Goal: Book appointment/travel/reservation

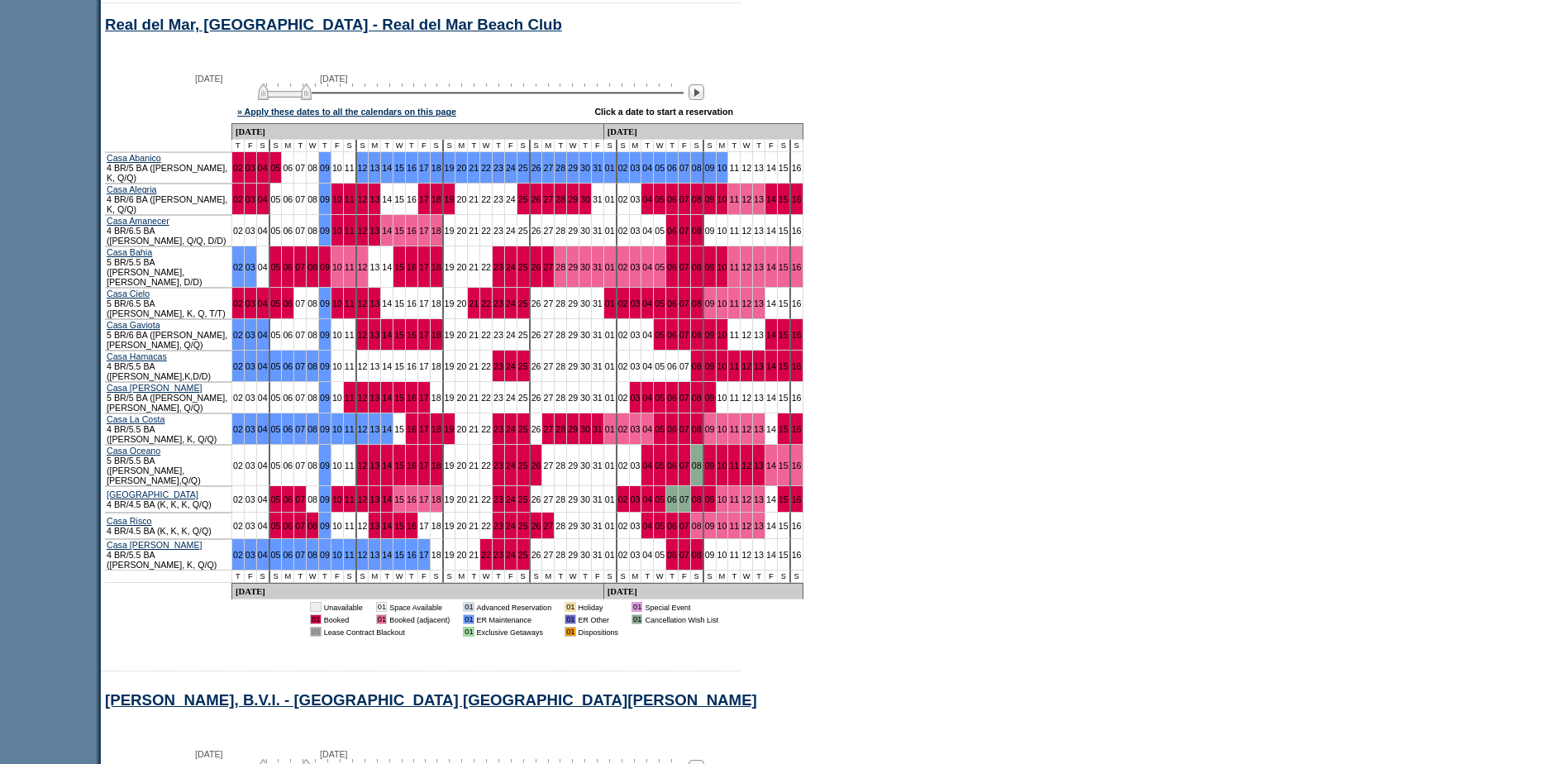
scroll to position [717, 0]
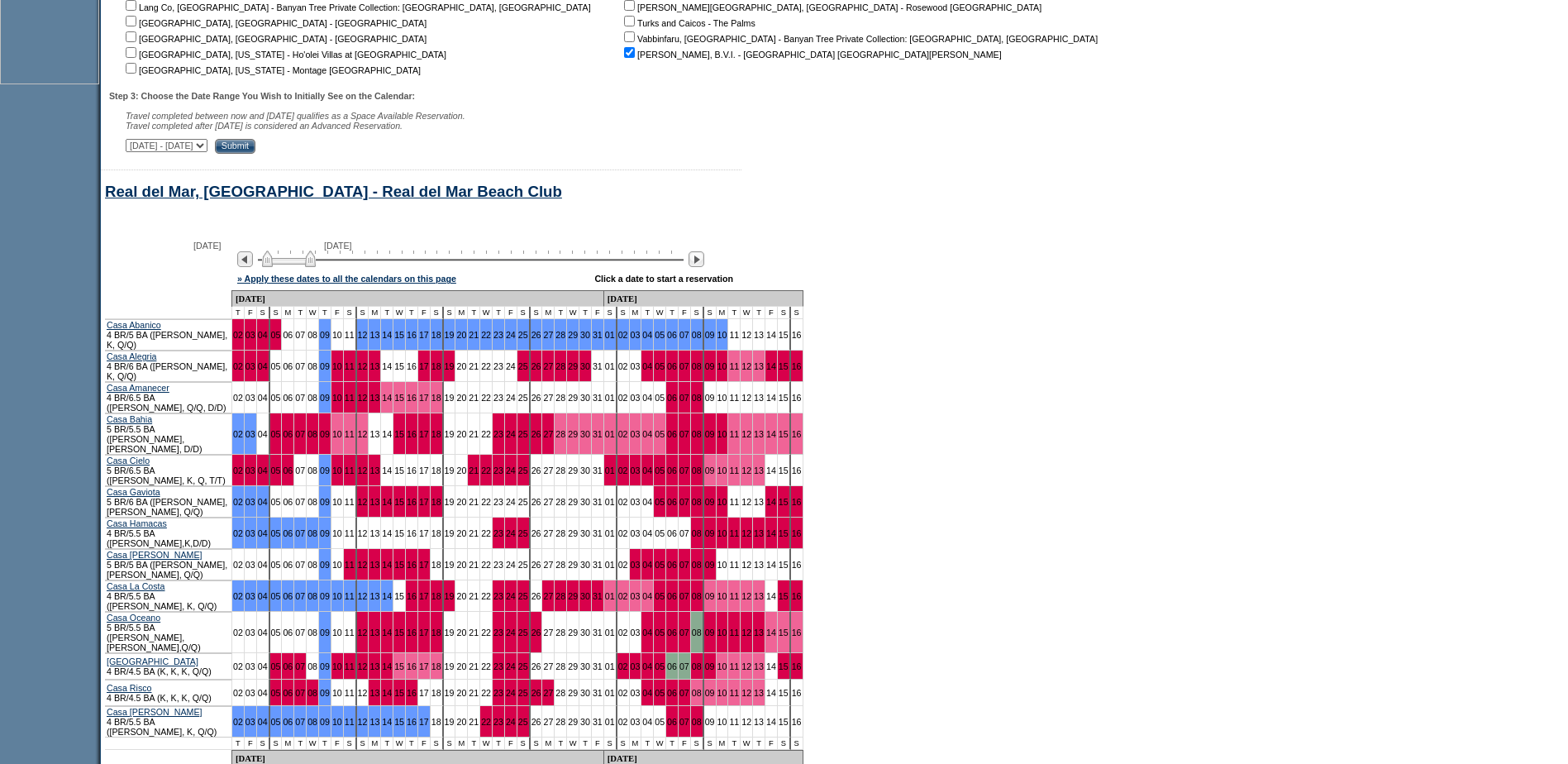
click at [316, 267] on img at bounding box center [288, 259] width 53 height 17
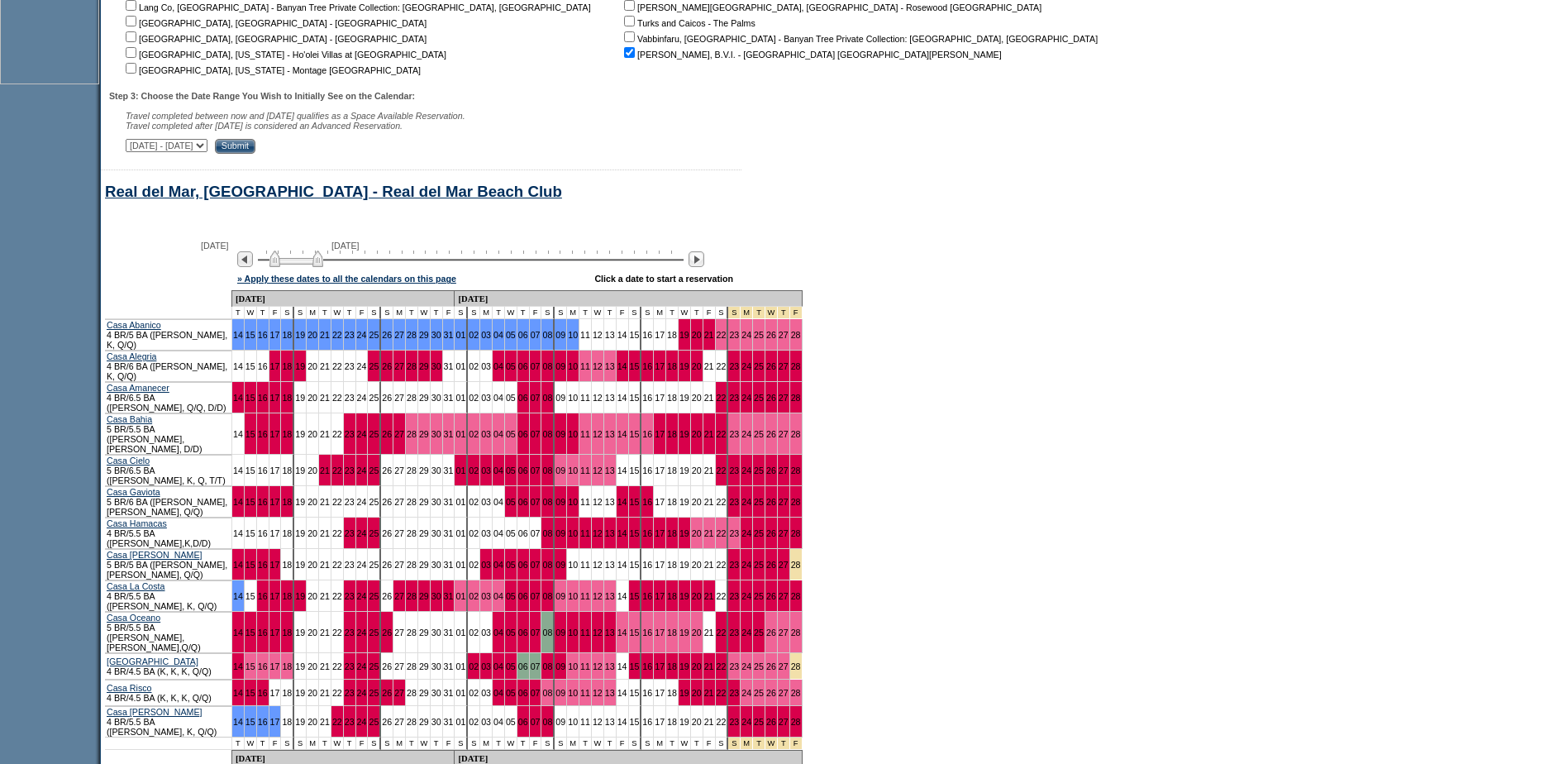
drag, startPoint x: 323, startPoint y: 272, endPoint x: 339, endPoint y: 276, distance: 16.5
click at [323, 267] on img at bounding box center [296, 259] width 53 height 17
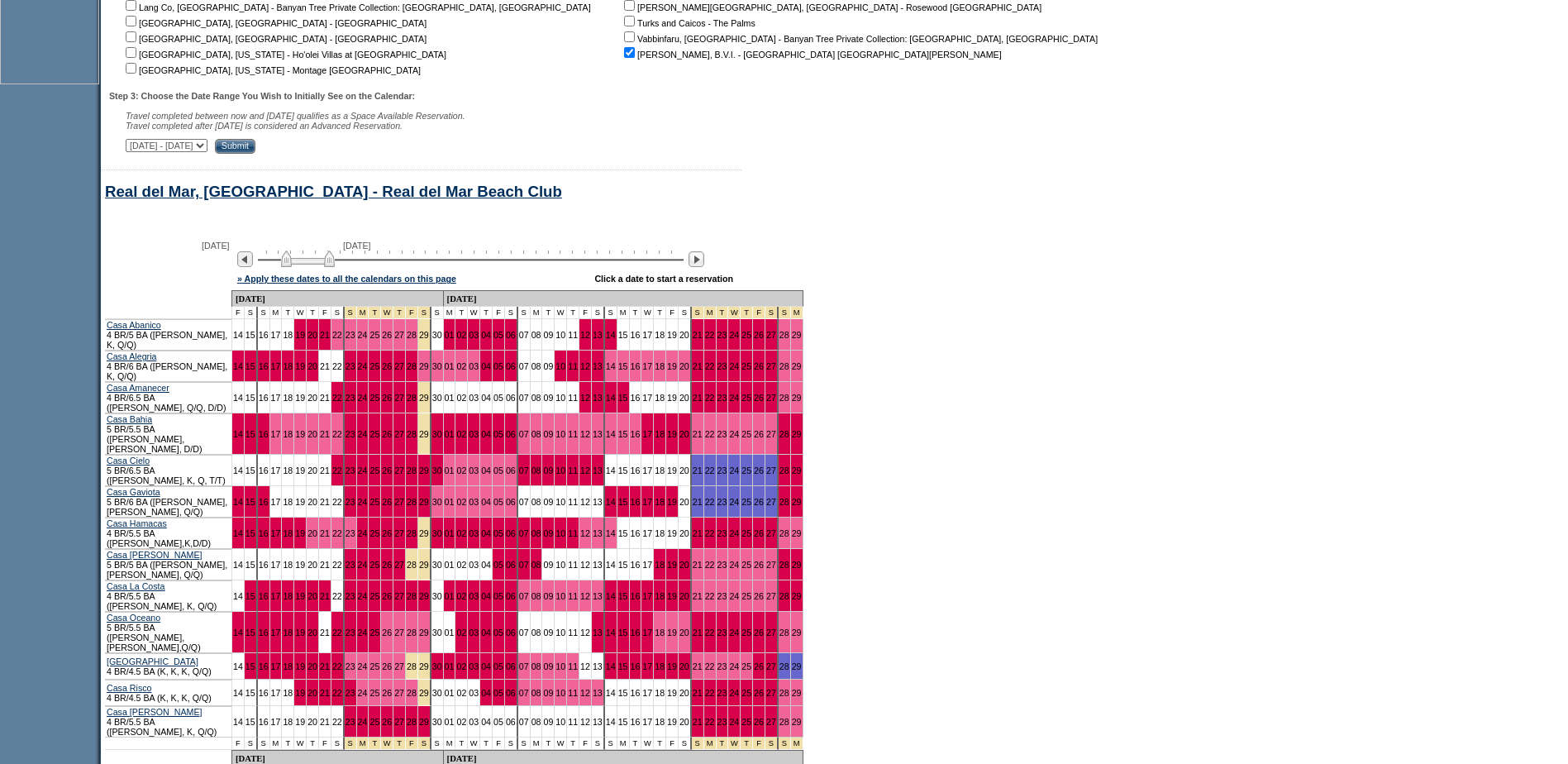
click at [335, 267] on img at bounding box center [308, 259] width 53 height 17
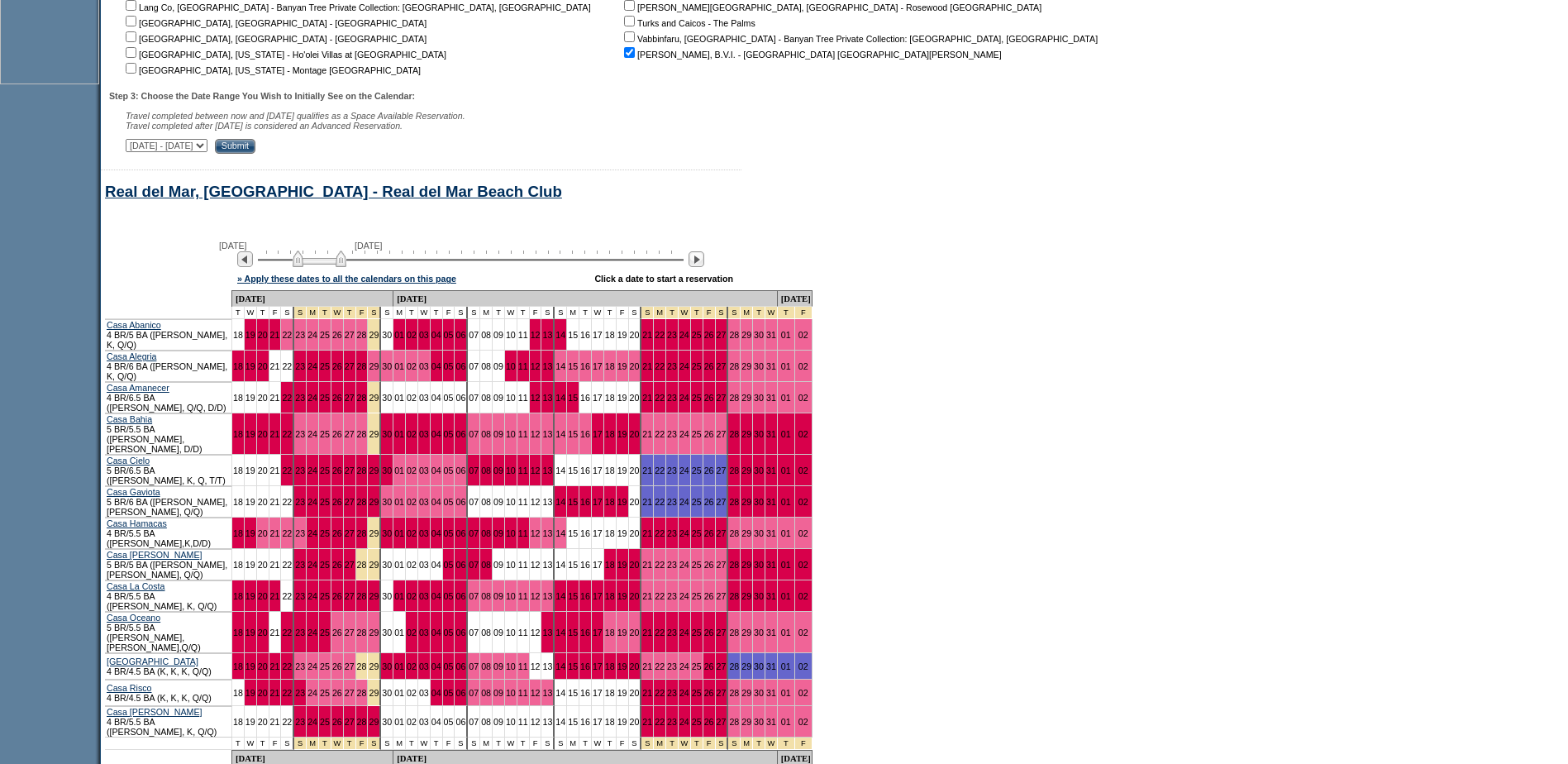
drag, startPoint x: 336, startPoint y: 277, endPoint x: 347, endPoint y: 278, distance: 11.0
click at [347, 267] on img at bounding box center [319, 259] width 53 height 17
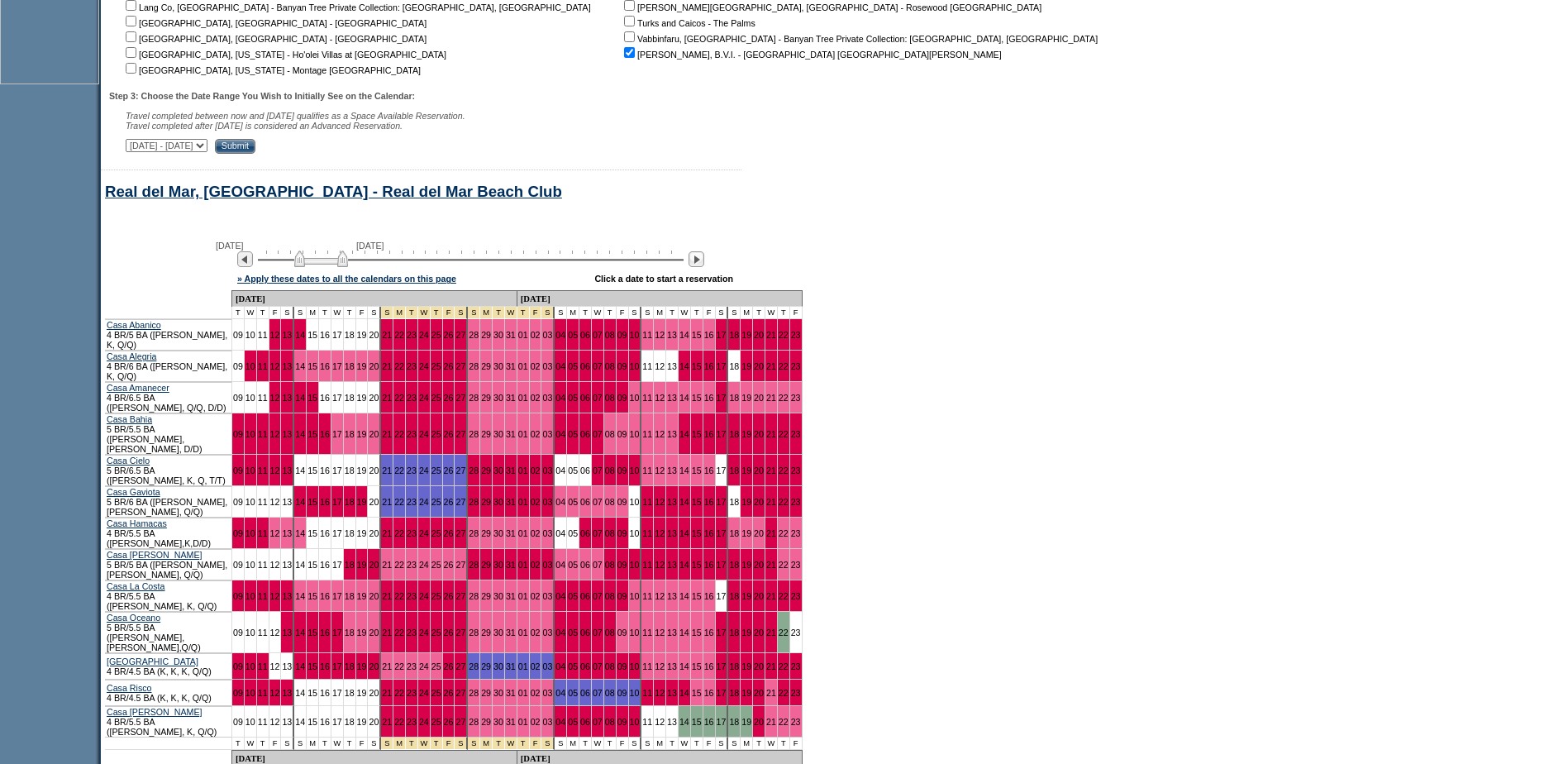
click at [348, 267] on img at bounding box center [320, 259] width 53 height 17
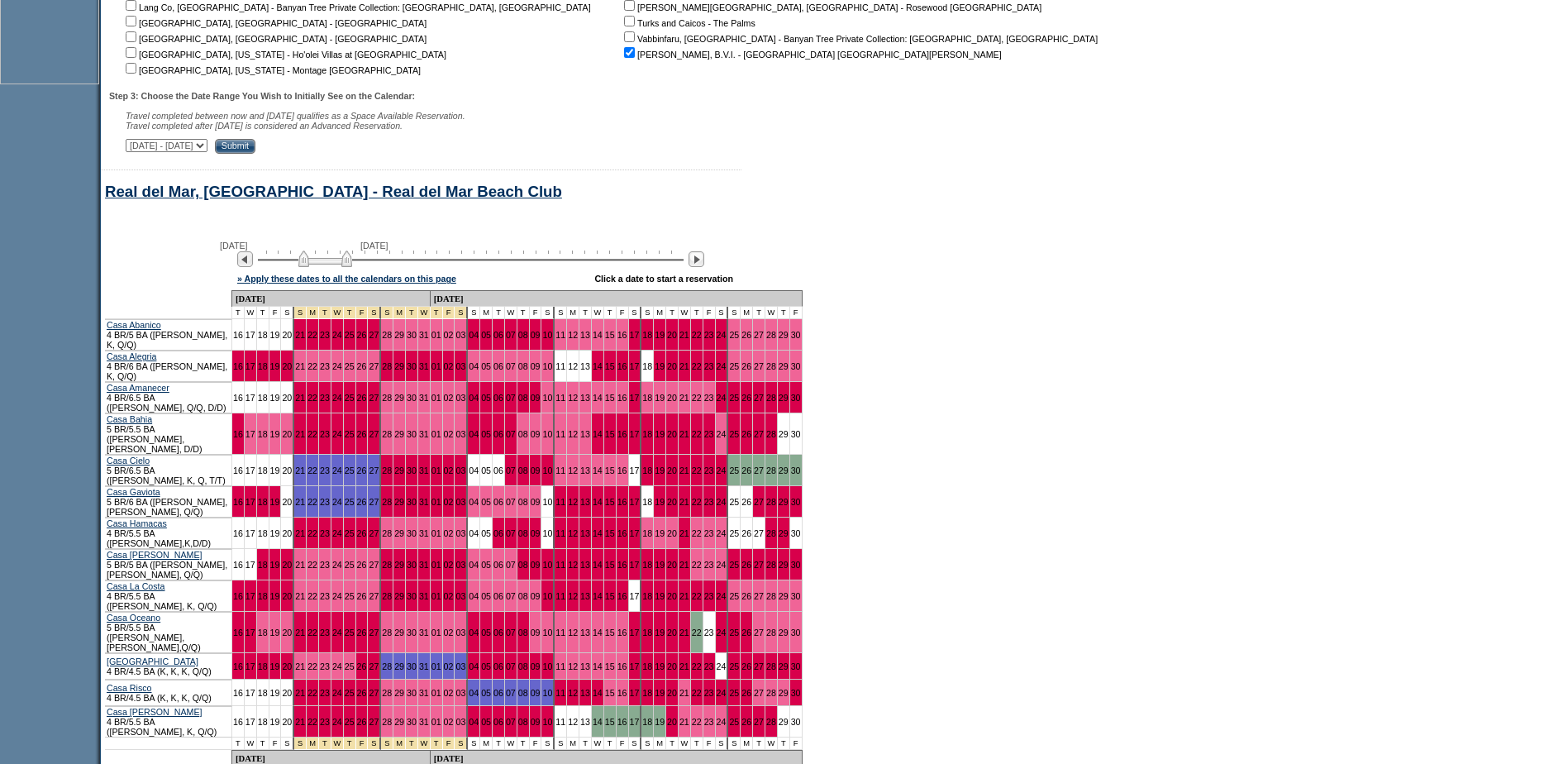
click at [352, 267] on img at bounding box center [325, 259] width 53 height 17
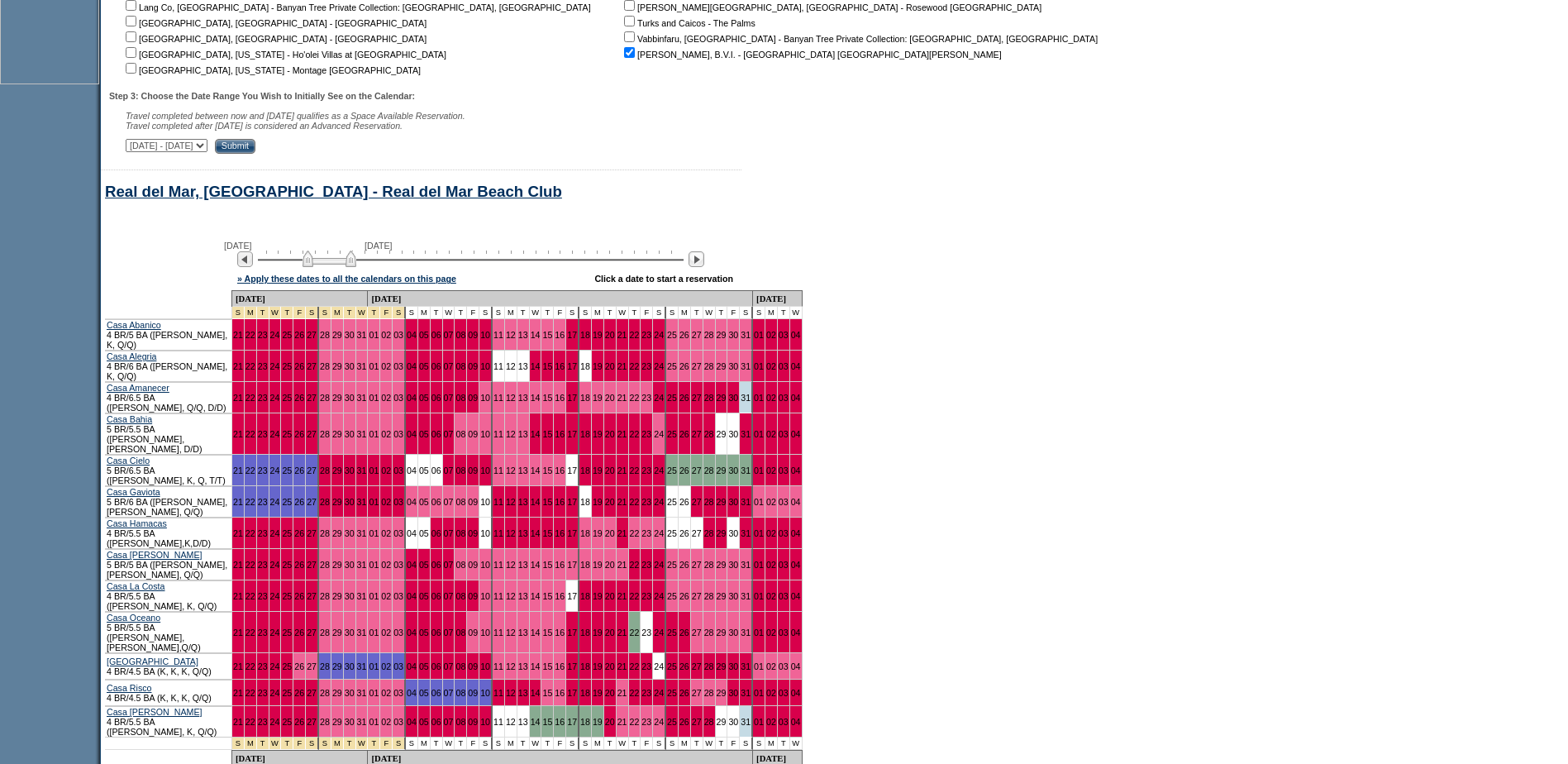
click at [356, 267] on img at bounding box center [329, 259] width 53 height 17
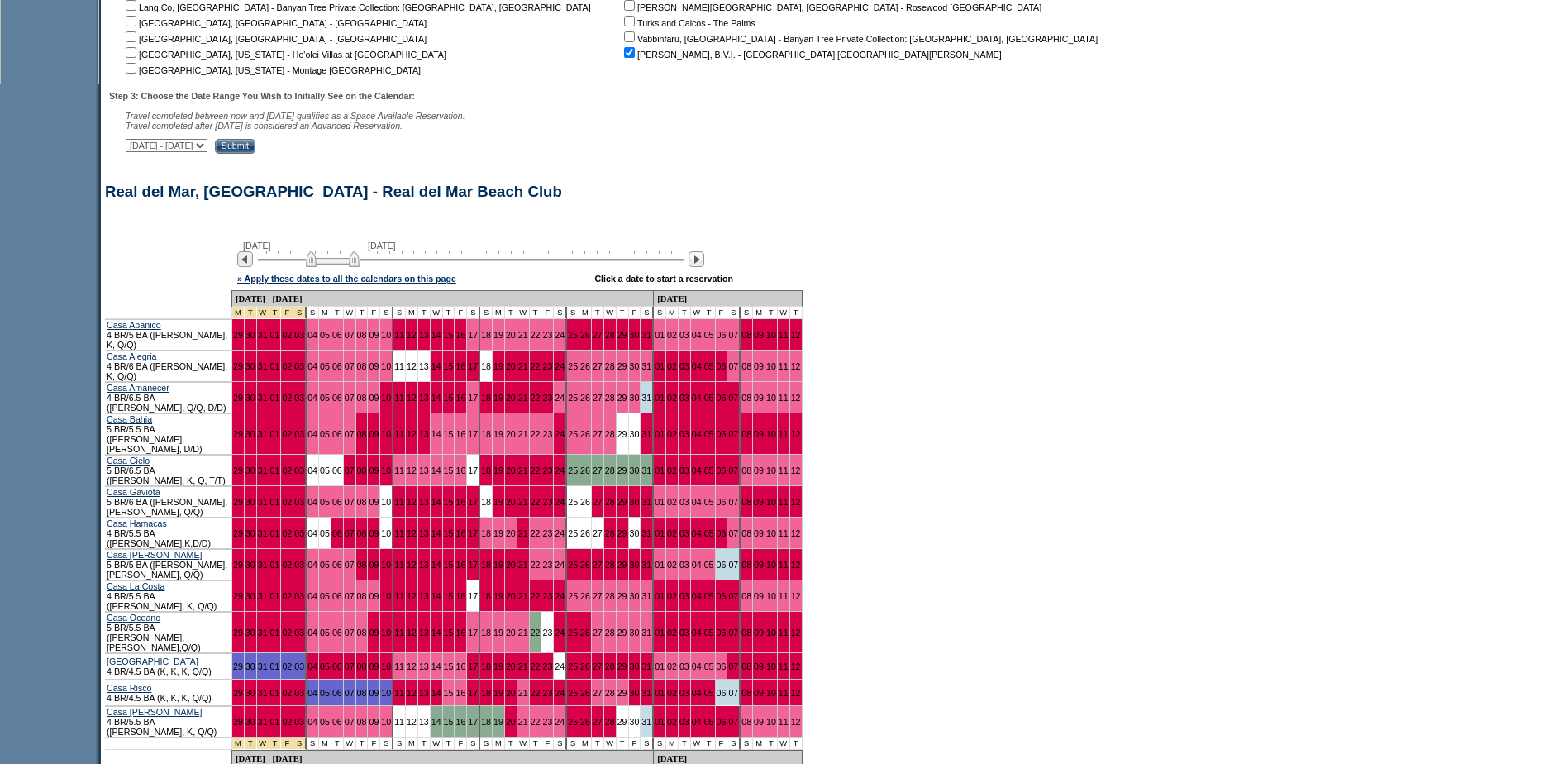
click at [347, 267] on img at bounding box center [332, 259] width 53 height 17
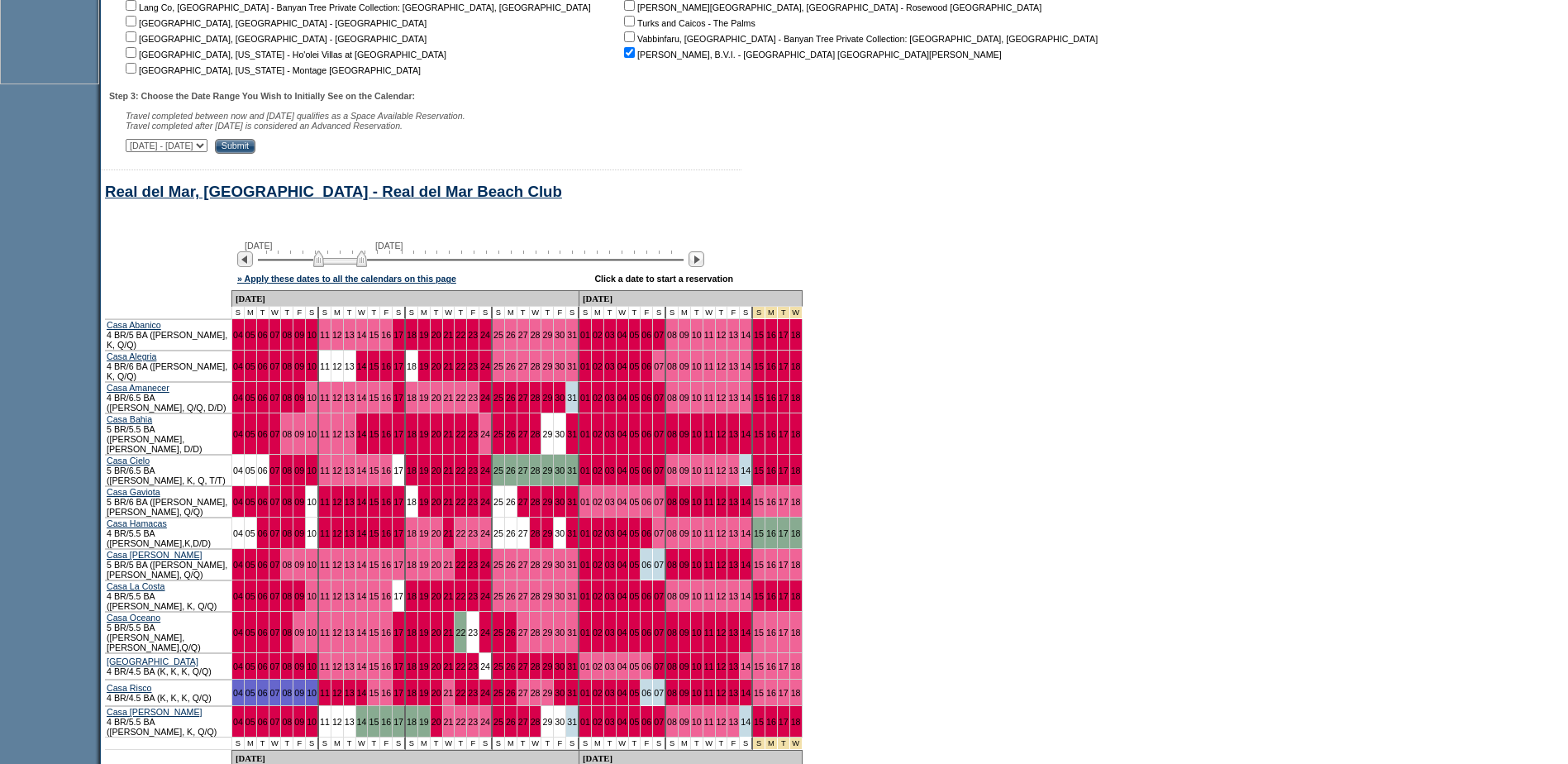
click at [353, 267] on img at bounding box center [340, 259] width 53 height 17
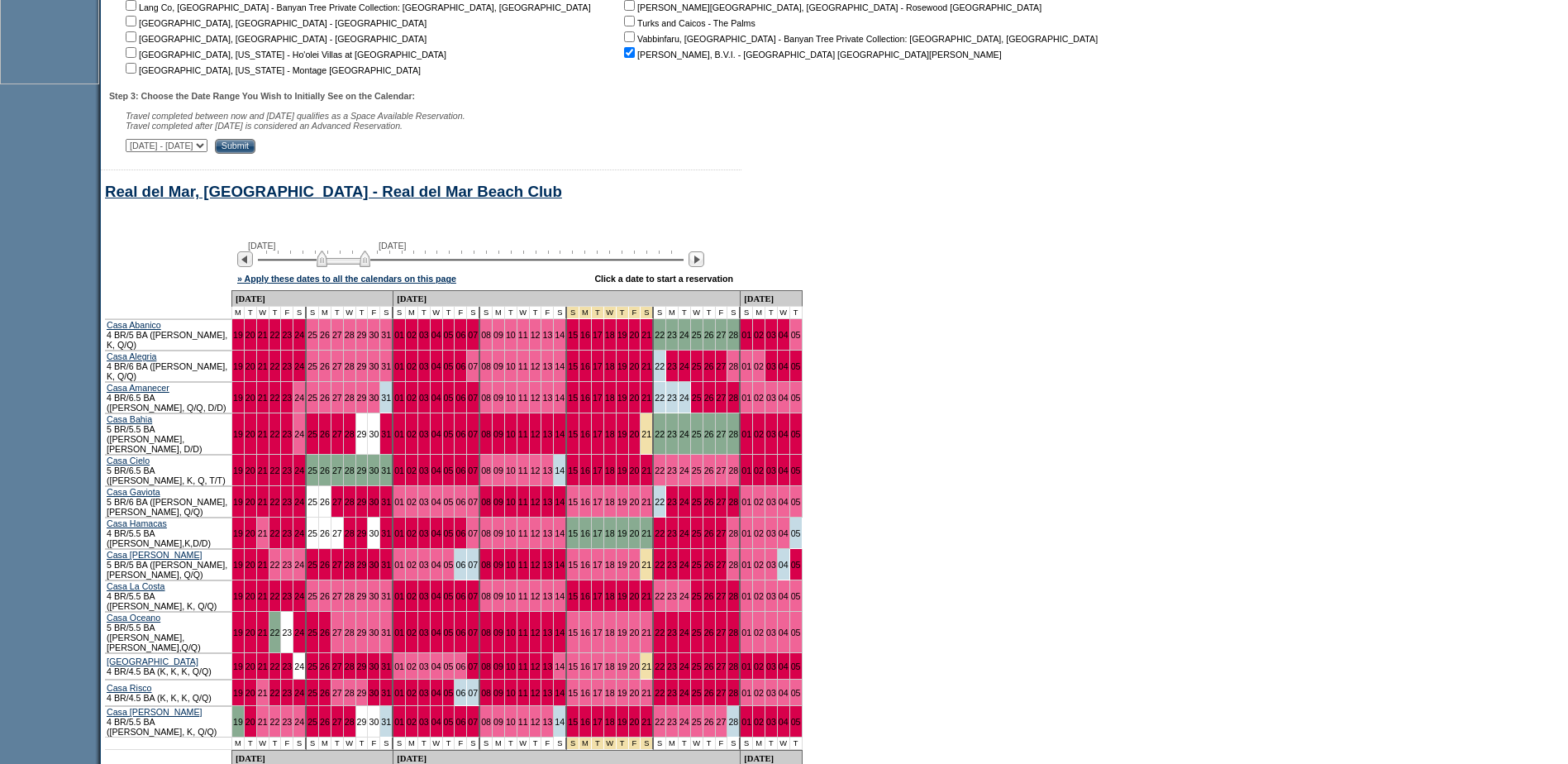
click at [357, 267] on img at bounding box center [342, 259] width 53 height 17
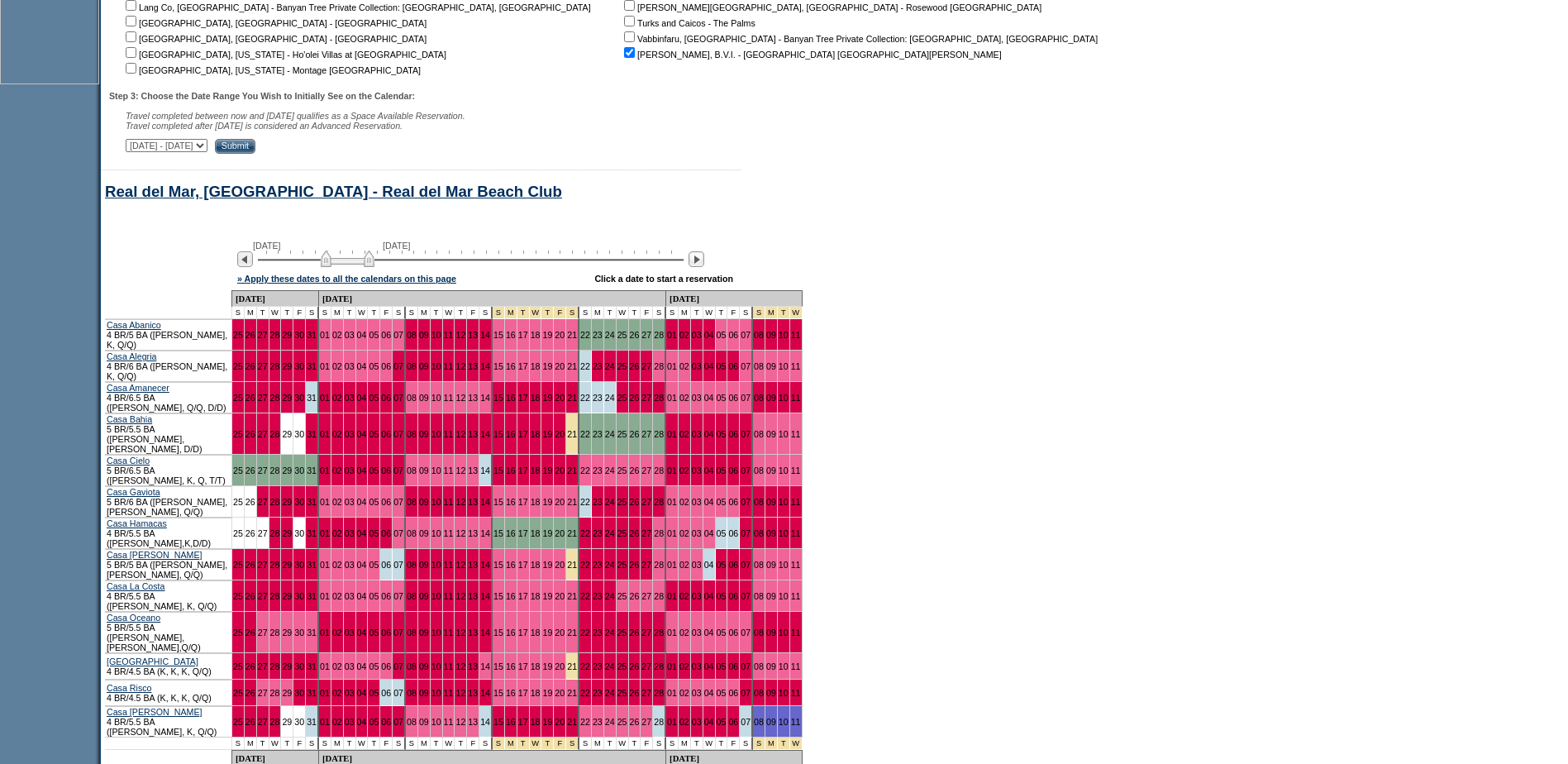
click at [361, 267] on img at bounding box center [347, 259] width 53 height 17
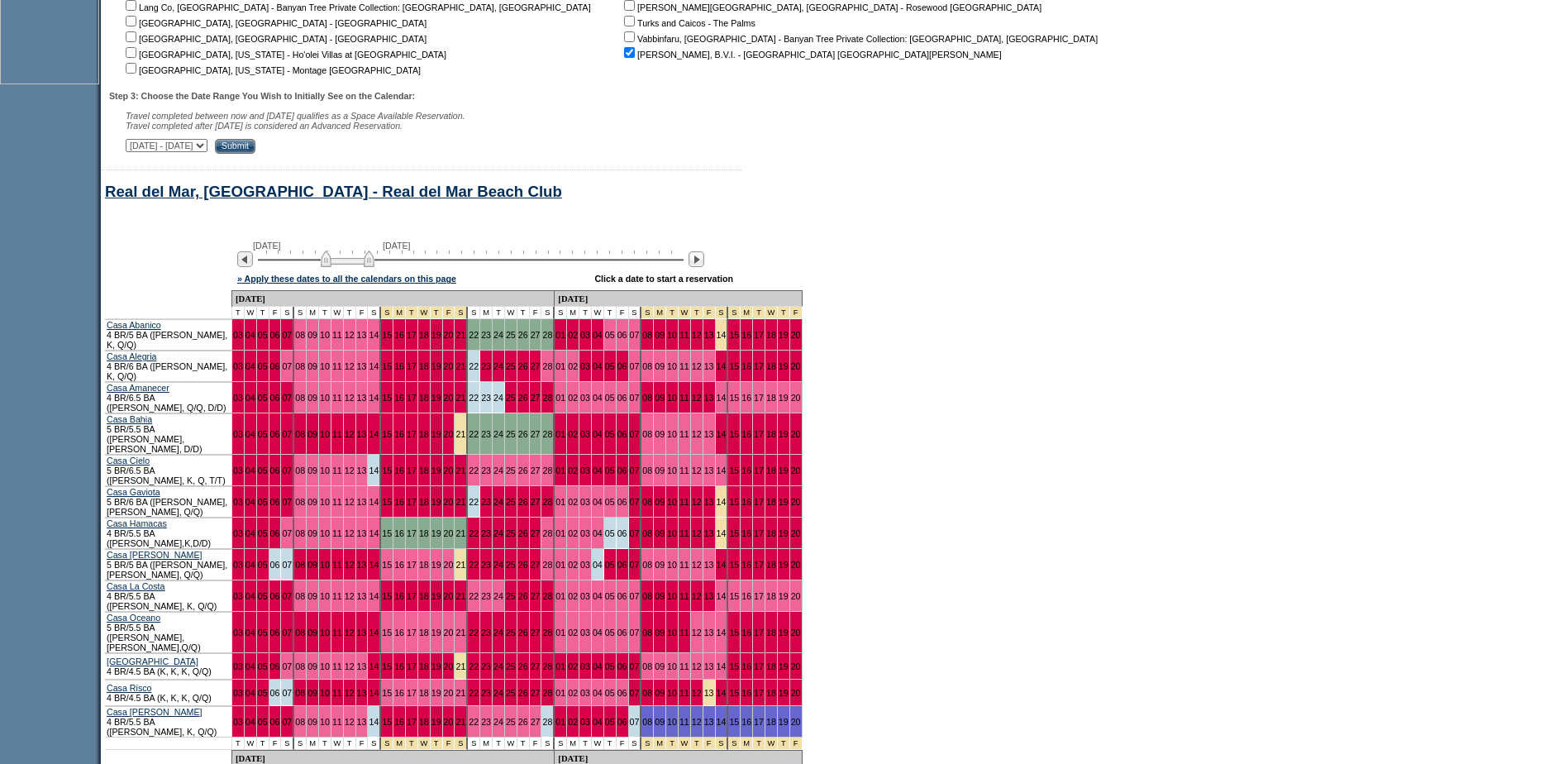
drag, startPoint x: 361, startPoint y: 274, endPoint x: 349, endPoint y: 274, distance: 12.0
click at [349, 267] on img at bounding box center [347, 259] width 53 height 17
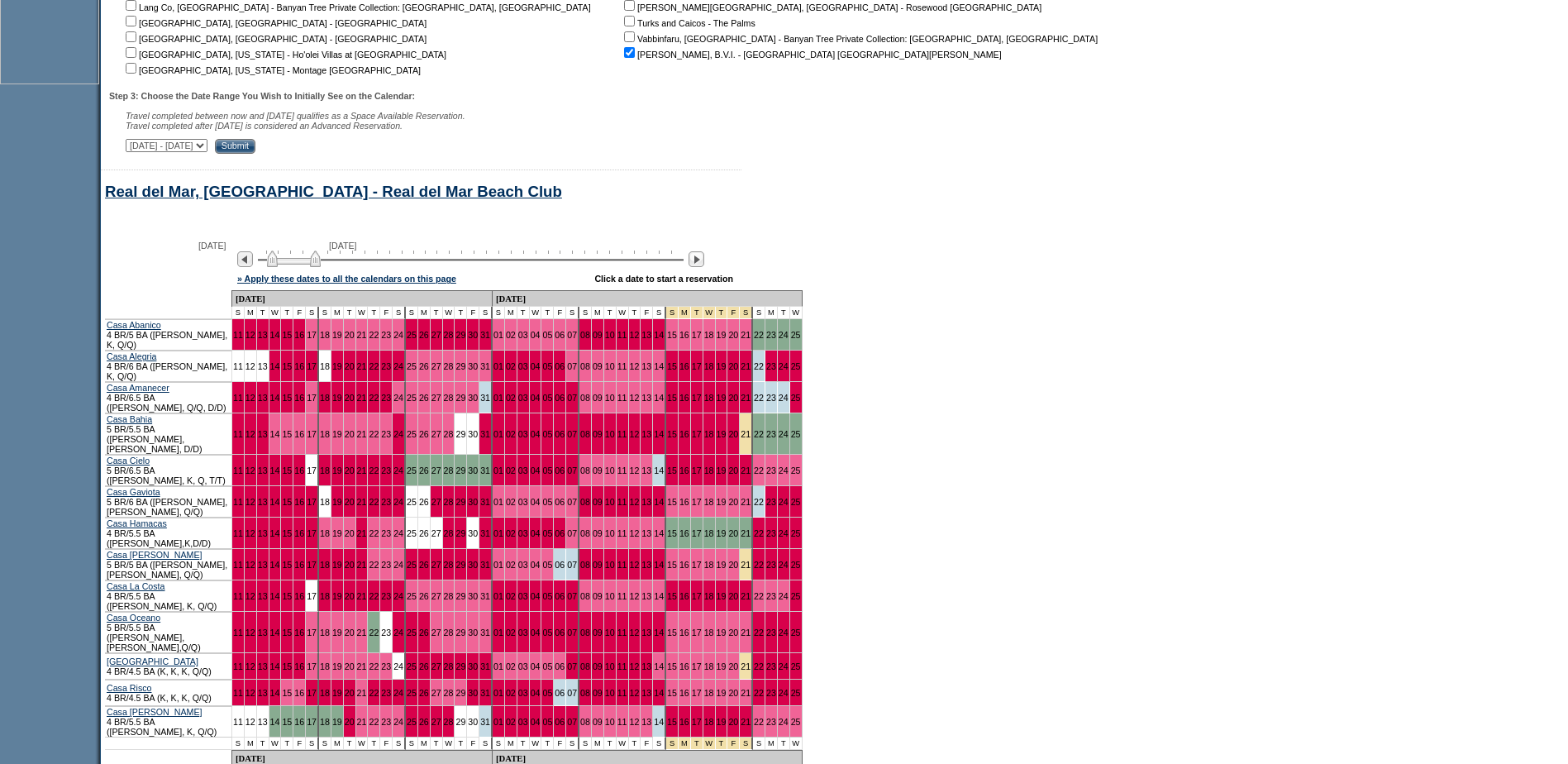
drag, startPoint x: 341, startPoint y: 276, endPoint x: 296, endPoint y: 276, distance: 45.0
click at [297, 267] on img at bounding box center [293, 259] width 53 height 17
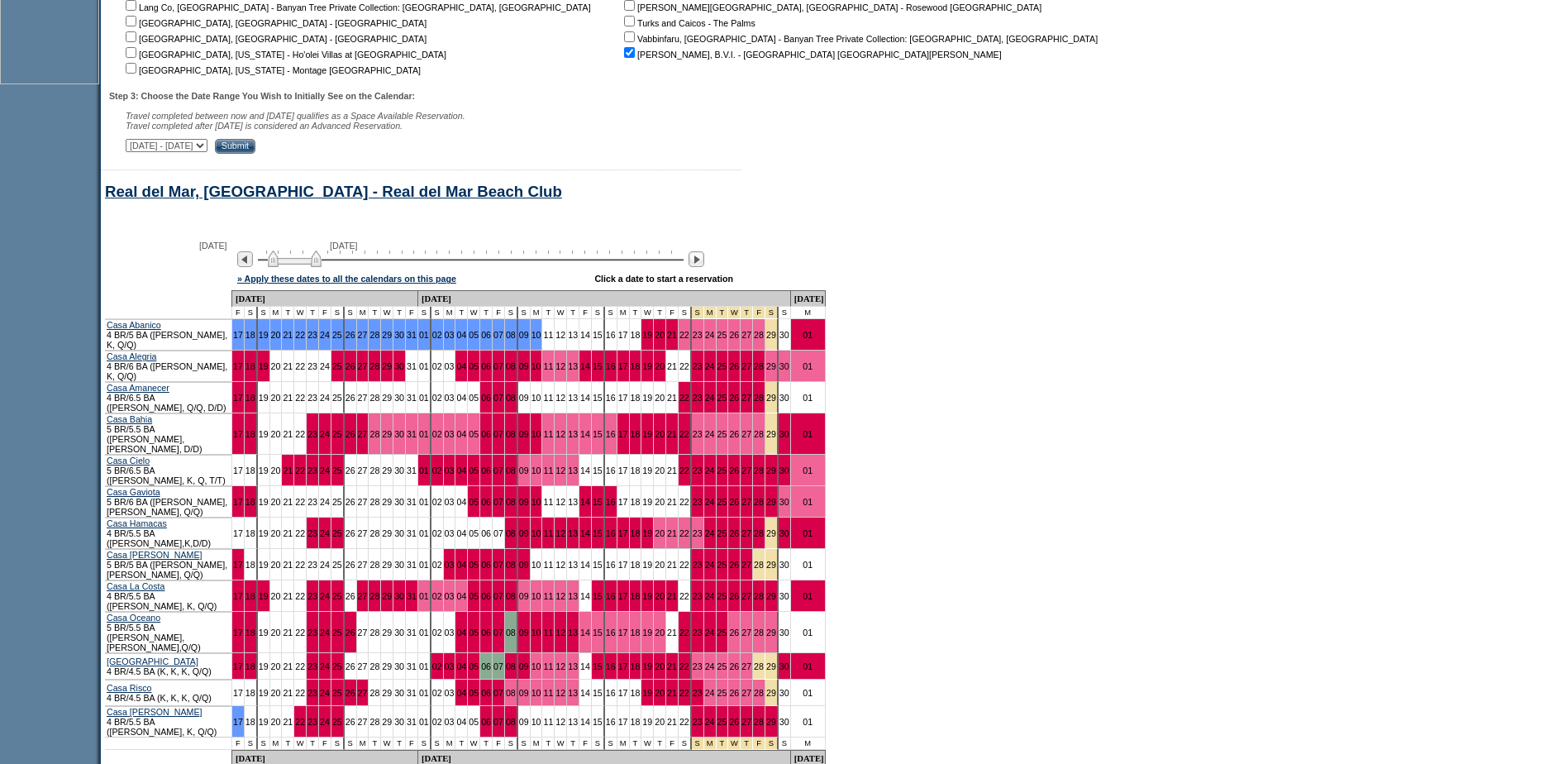
click at [303, 267] on img at bounding box center [294, 259] width 53 height 17
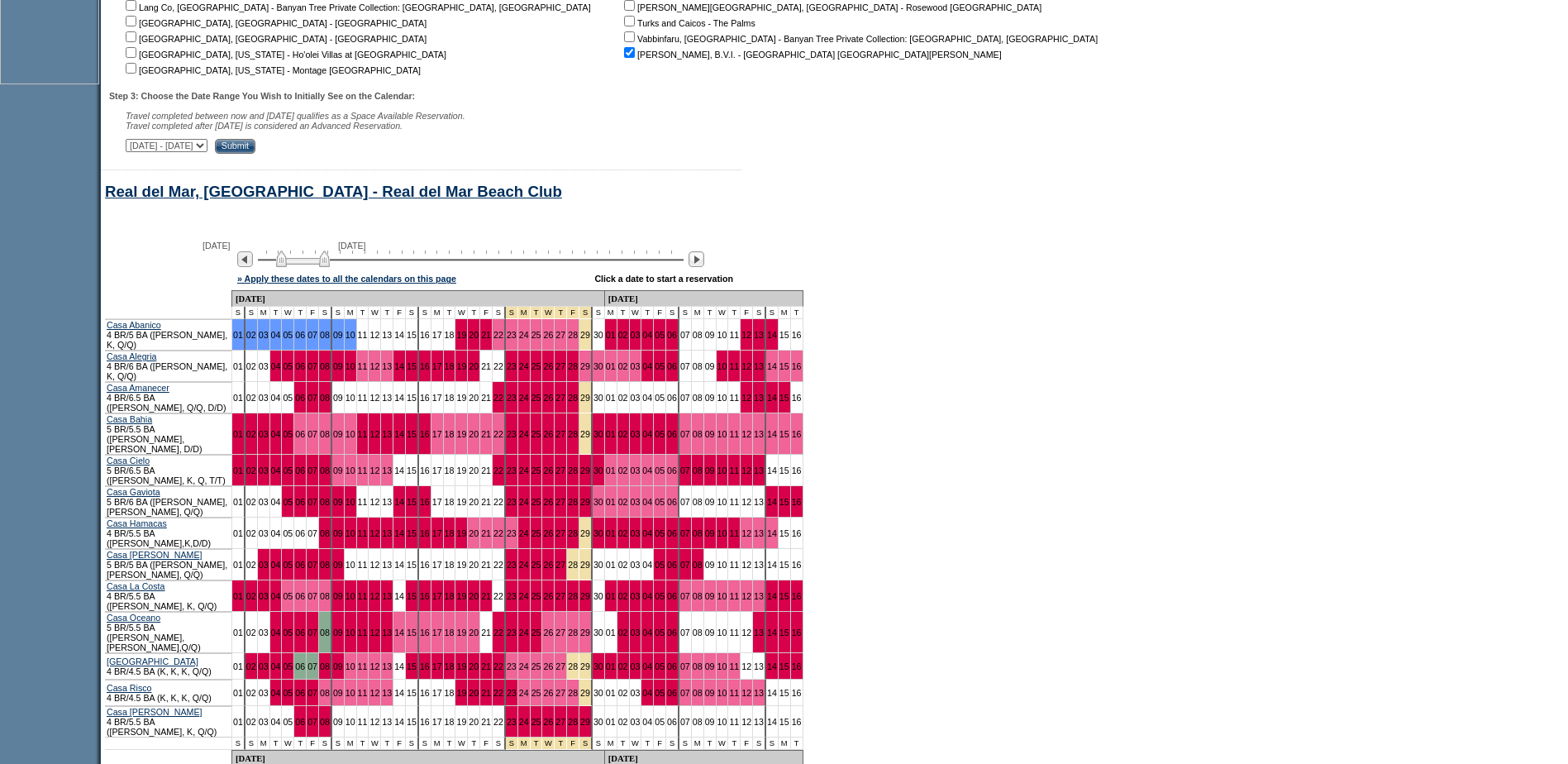
drag, startPoint x: 303, startPoint y: 276, endPoint x: 314, endPoint y: 276, distance: 11.0
click at [314, 267] on img at bounding box center [303, 259] width 53 height 17
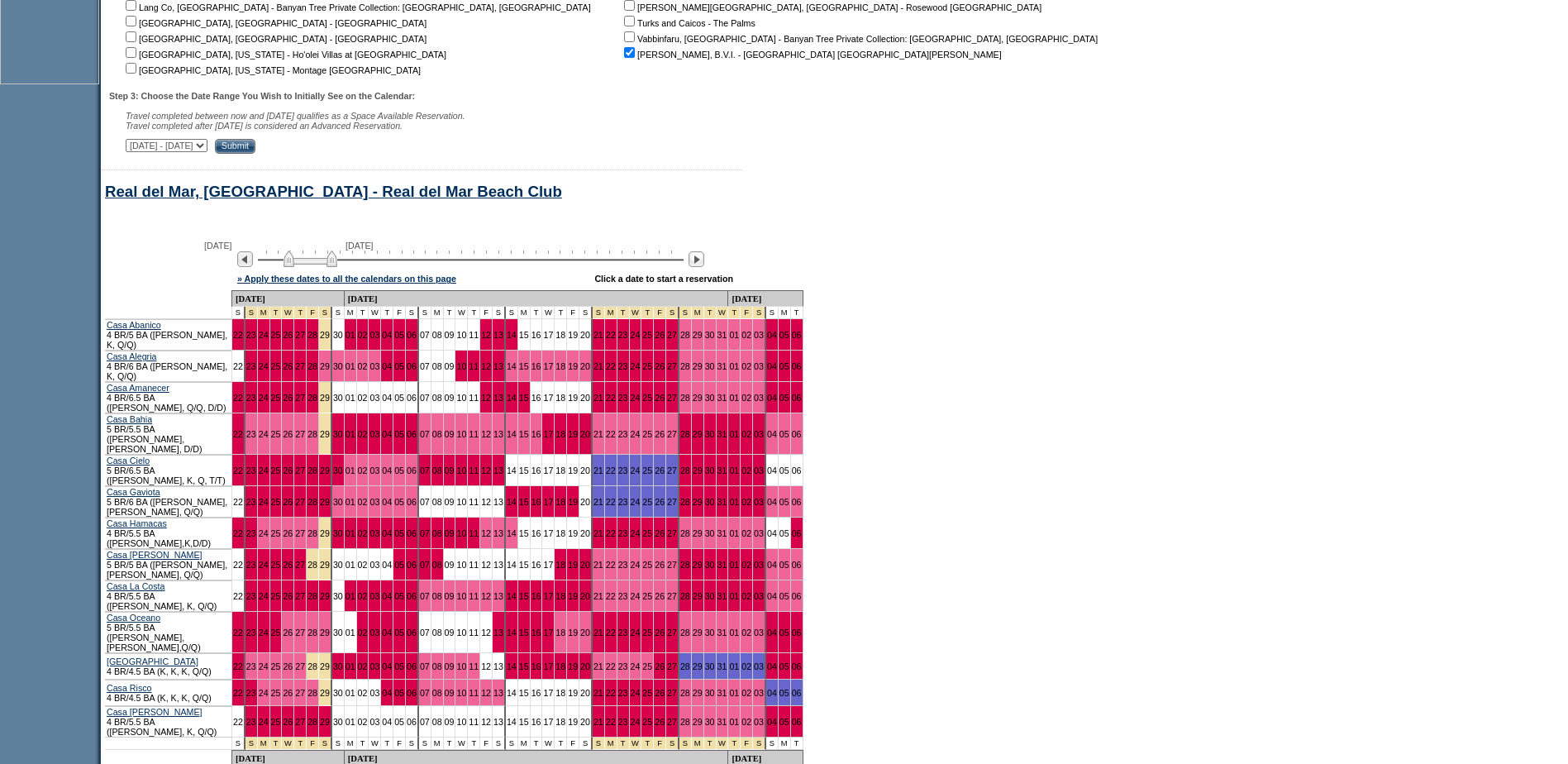
click at [314, 267] on img at bounding box center [309, 259] width 53 height 17
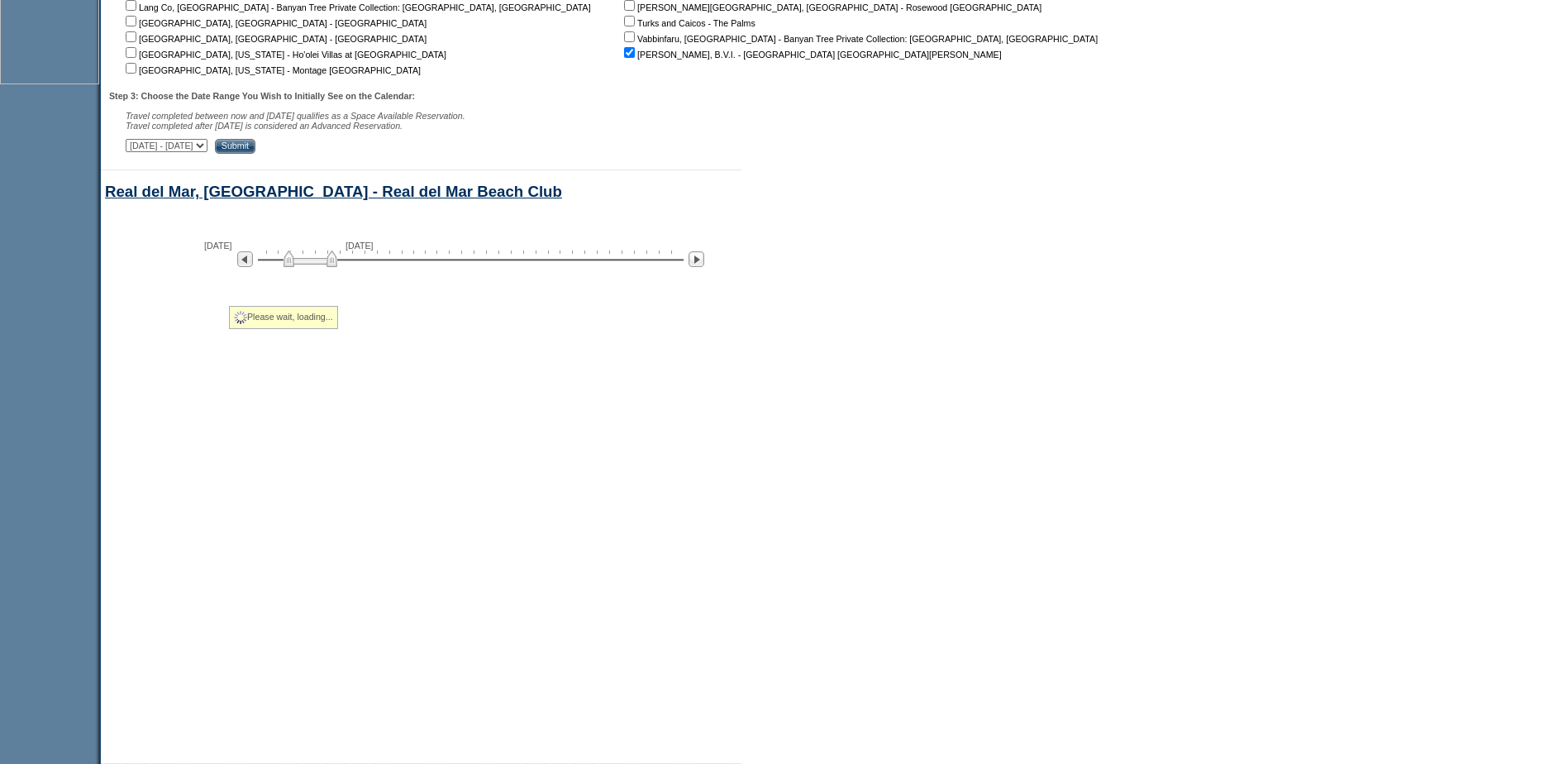
click at [321, 267] on img at bounding box center [309, 259] width 53 height 17
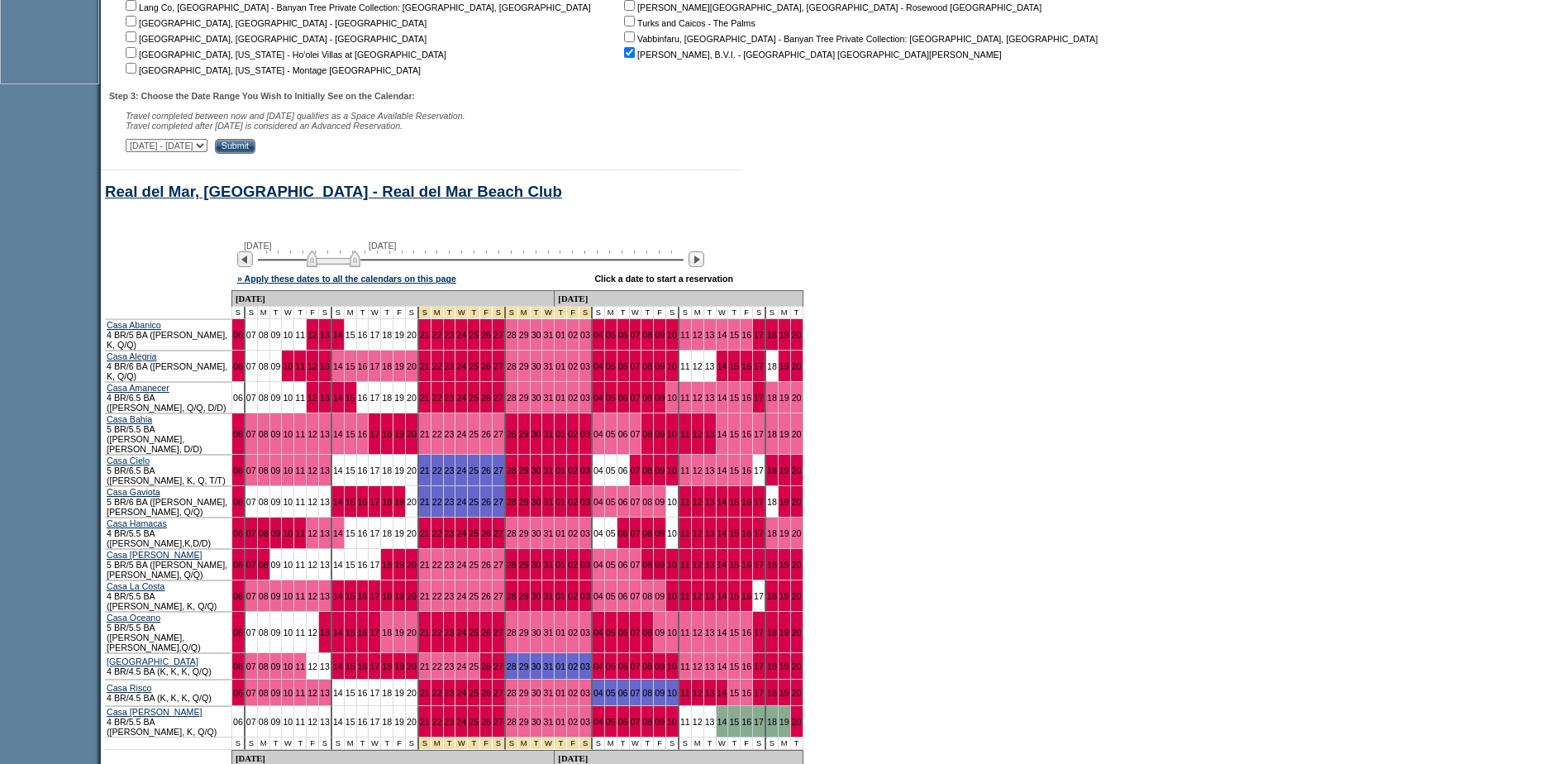
drag, startPoint x: 321, startPoint y: 276, endPoint x: 340, endPoint y: 276, distance: 19.0
click at [340, 267] on img at bounding box center [333, 259] width 53 height 17
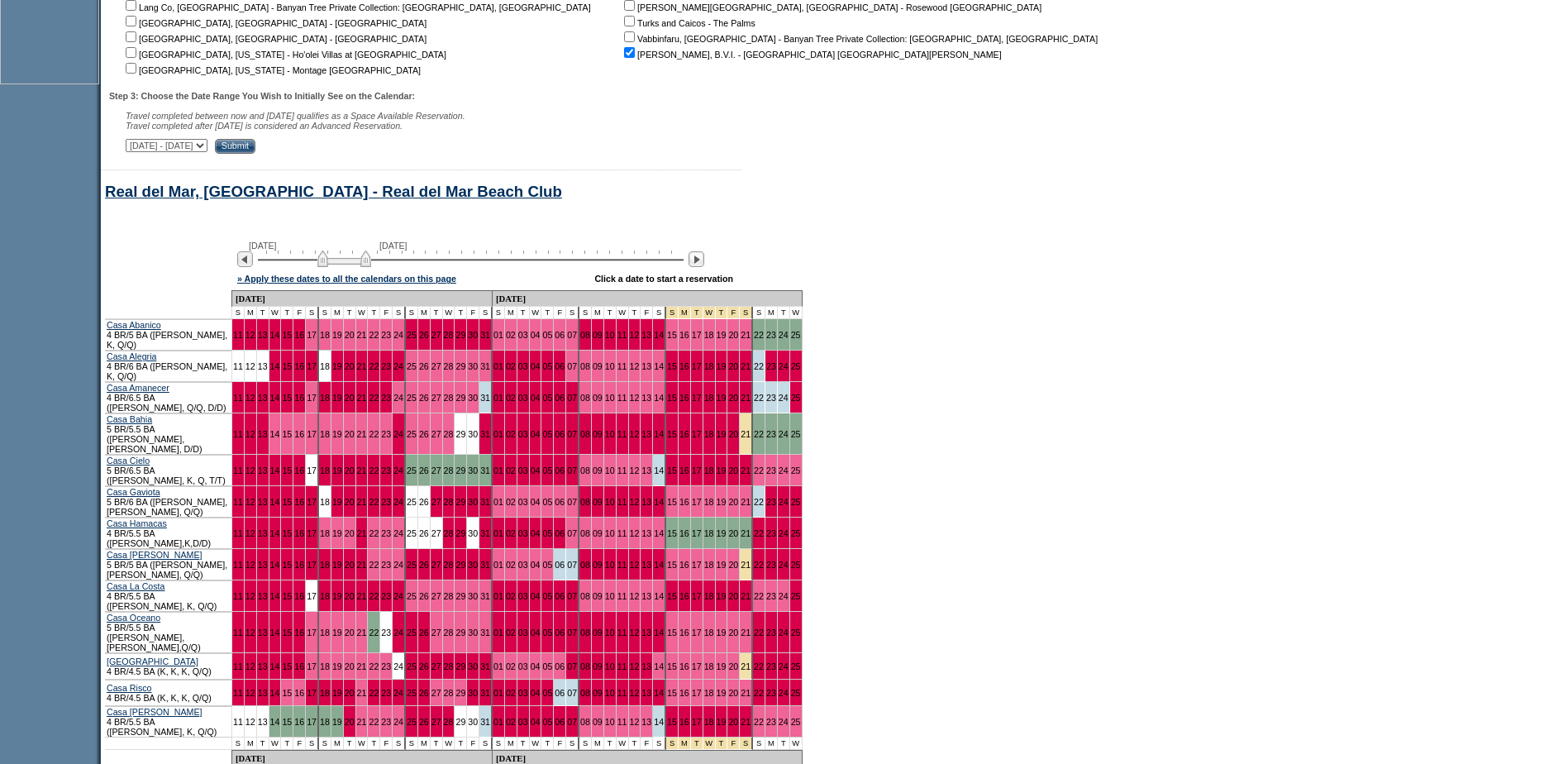
drag, startPoint x: 339, startPoint y: 276, endPoint x: 353, endPoint y: 276, distance: 14.0
click at [353, 267] on img at bounding box center [343, 259] width 53 height 17
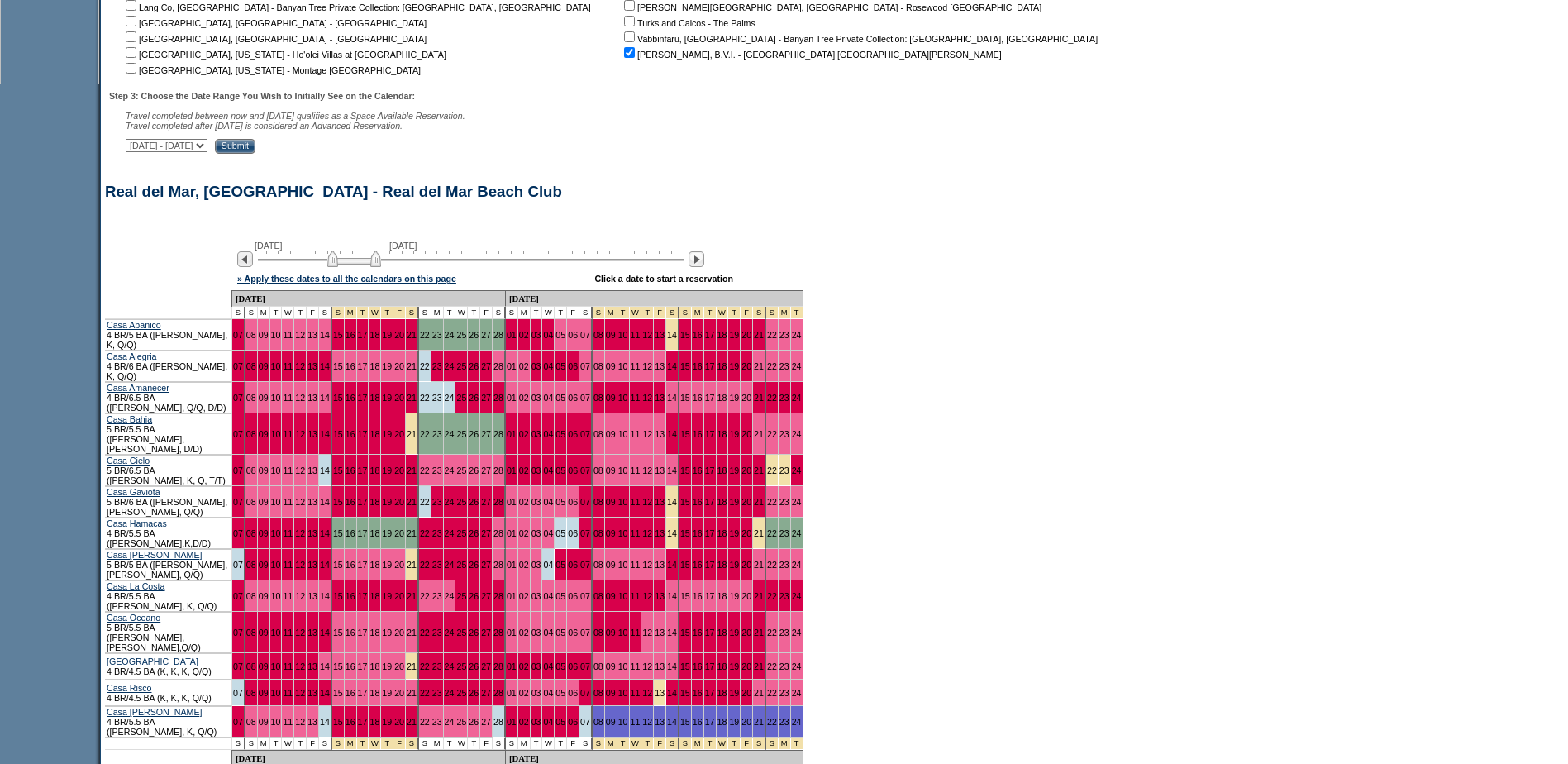
drag, startPoint x: 370, startPoint y: 276, endPoint x: 382, endPoint y: 276, distance: 12.0
click at [381, 267] on img at bounding box center [353, 259] width 53 height 17
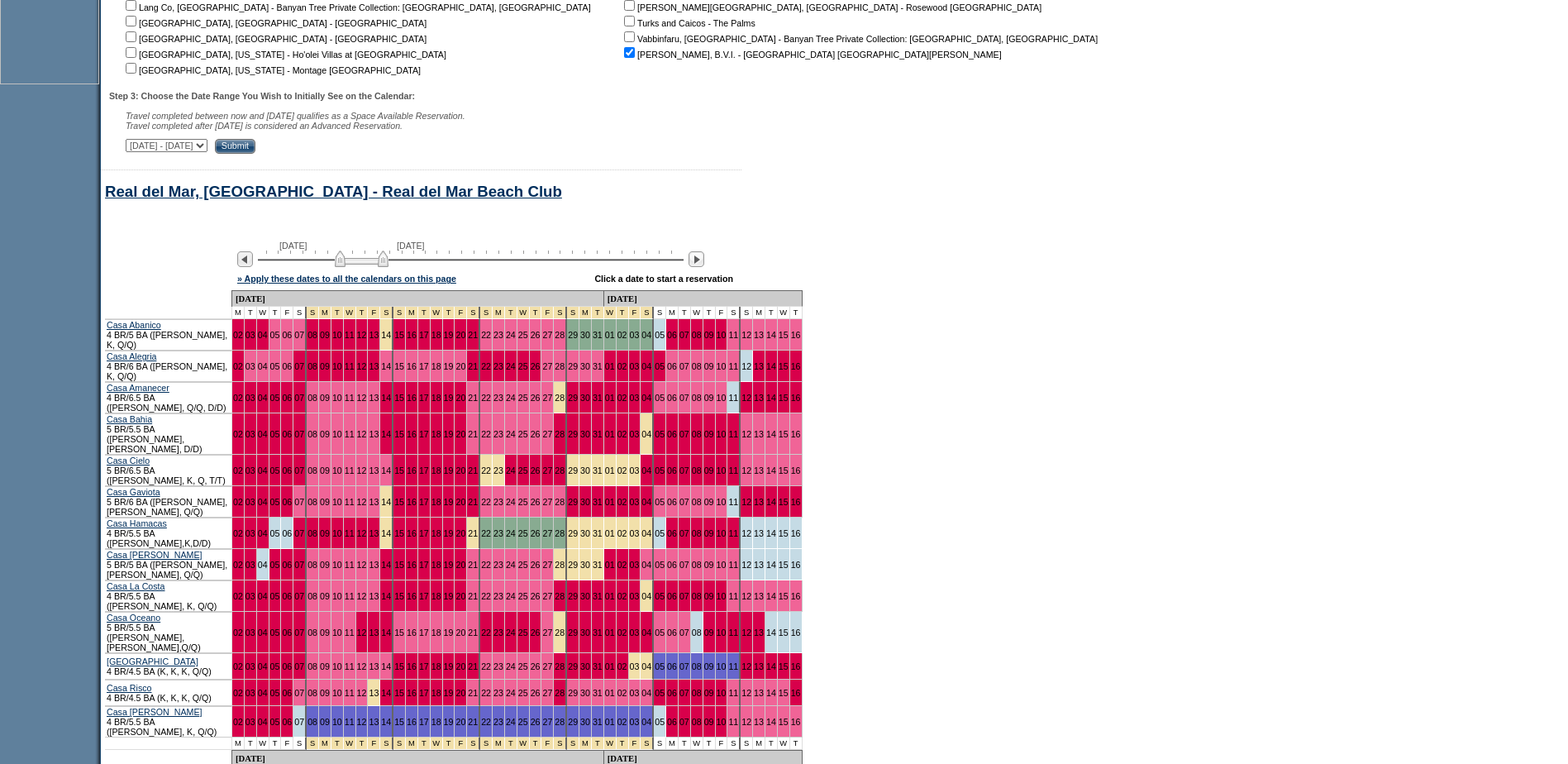
click at [420, 266] on div at bounding box center [470, 258] width 425 height 16
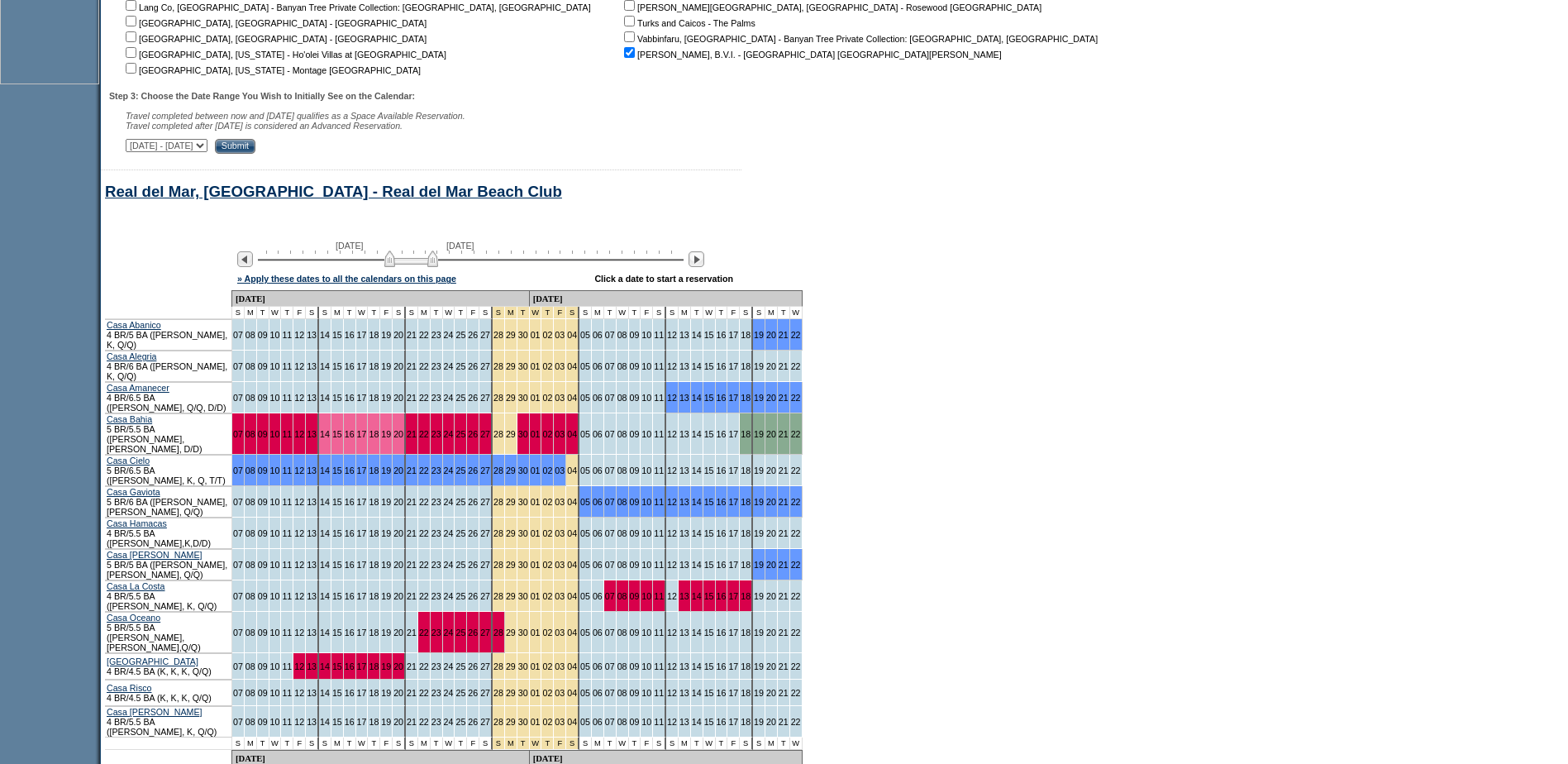
drag, startPoint x: 414, startPoint y: 272, endPoint x: 399, endPoint y: 268, distance: 15.5
click at [399, 267] on img at bounding box center [410, 259] width 53 height 17
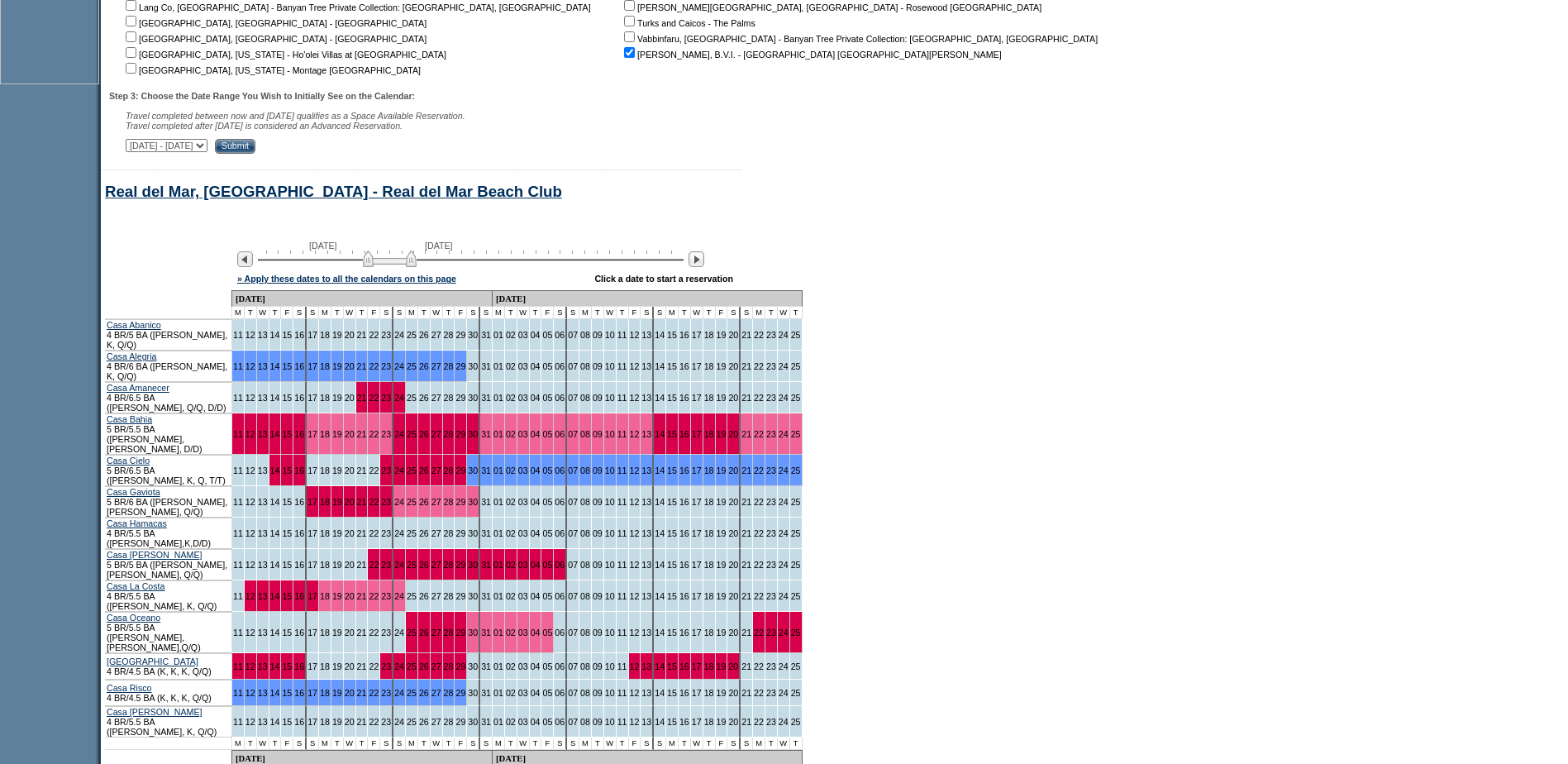
click at [391, 267] on img at bounding box center [389, 259] width 53 height 17
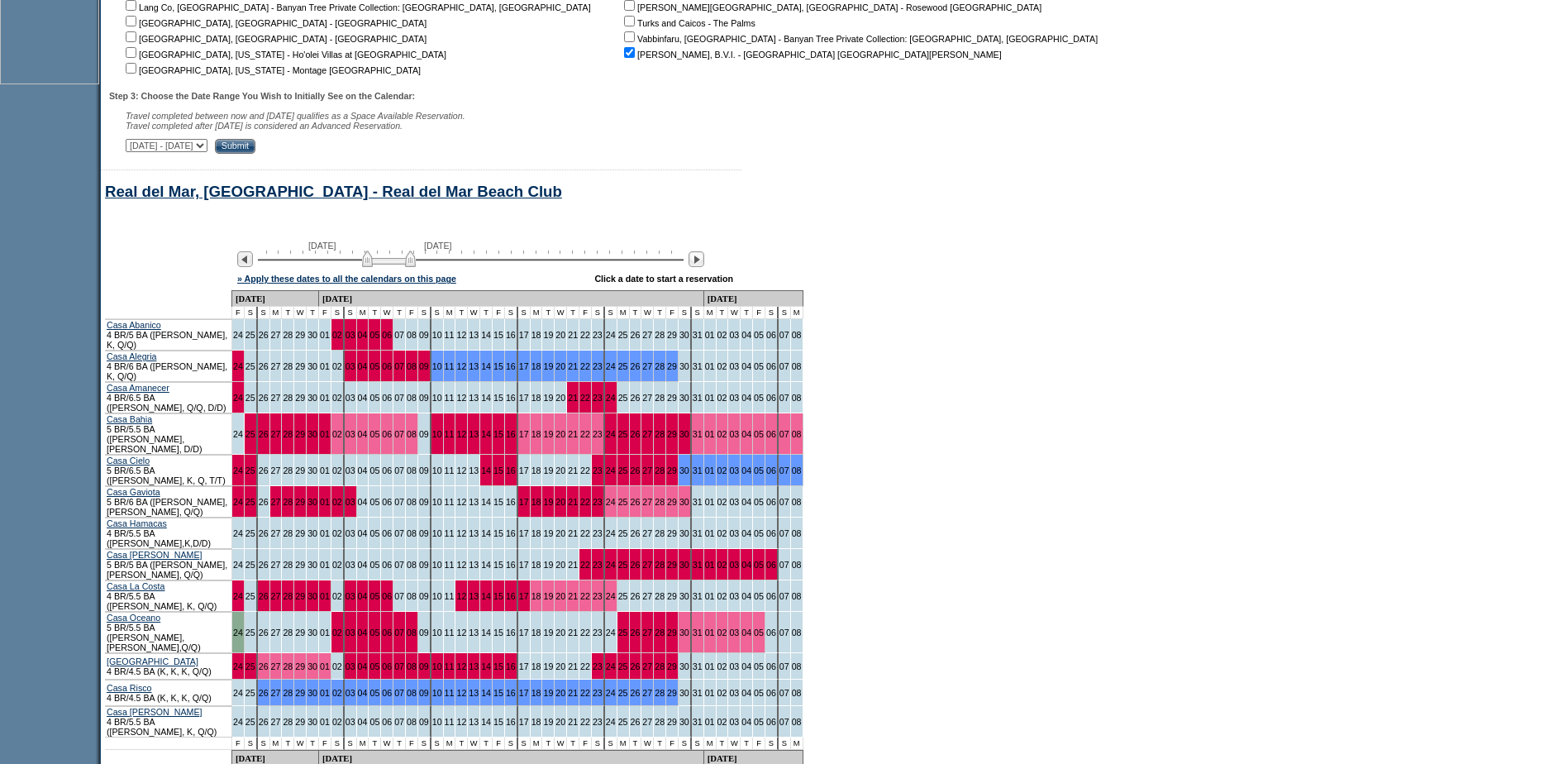
drag, startPoint x: 392, startPoint y: 268, endPoint x: 377, endPoint y: 267, distance: 15.0
click at [377, 267] on img at bounding box center [388, 259] width 53 height 17
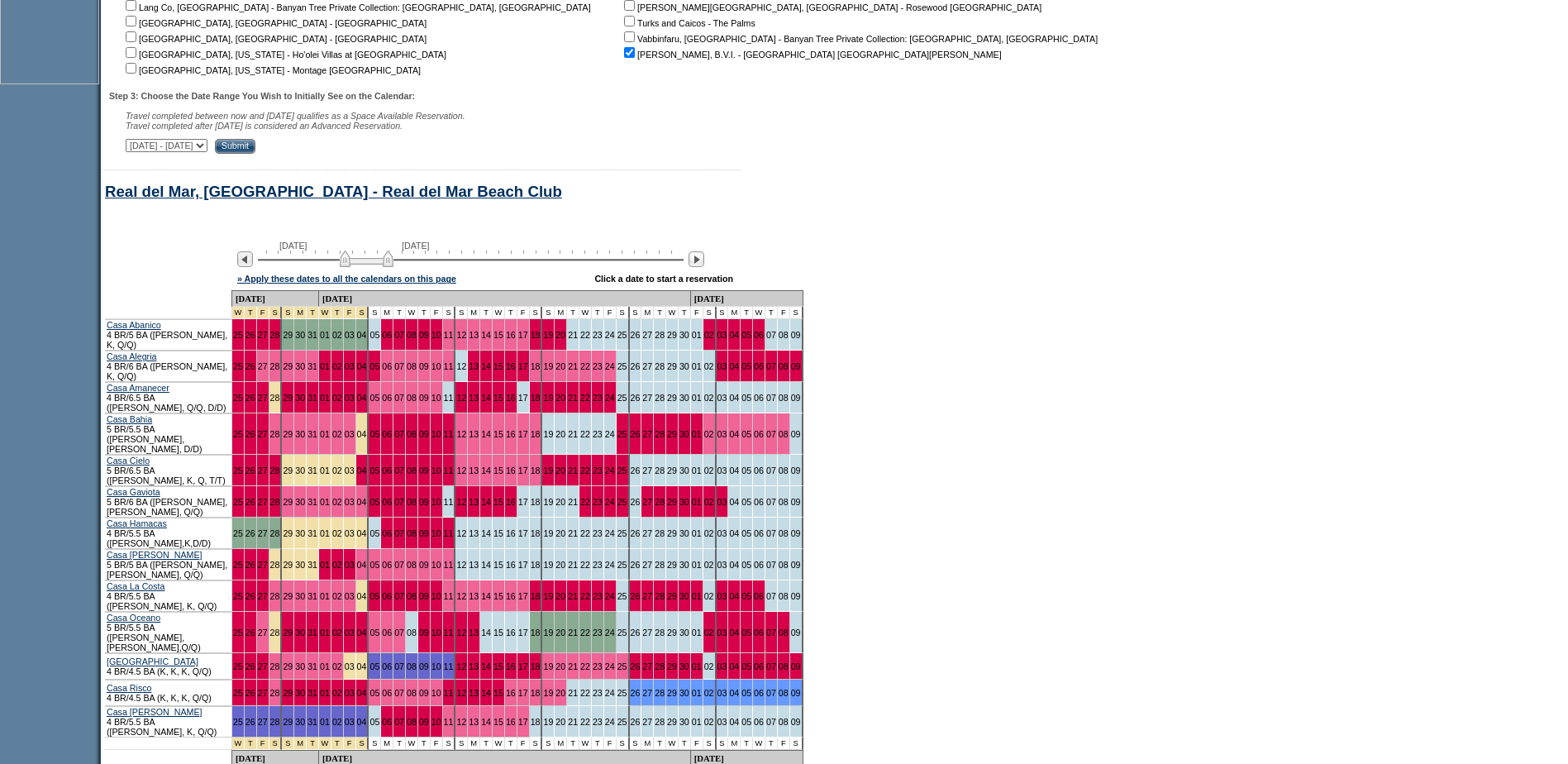
drag, startPoint x: 377, startPoint y: 267, endPoint x: 367, endPoint y: 264, distance: 10.4
click at [367, 264] on div "[DATE] [DATE]" at bounding box center [467, 254] width 477 height 28
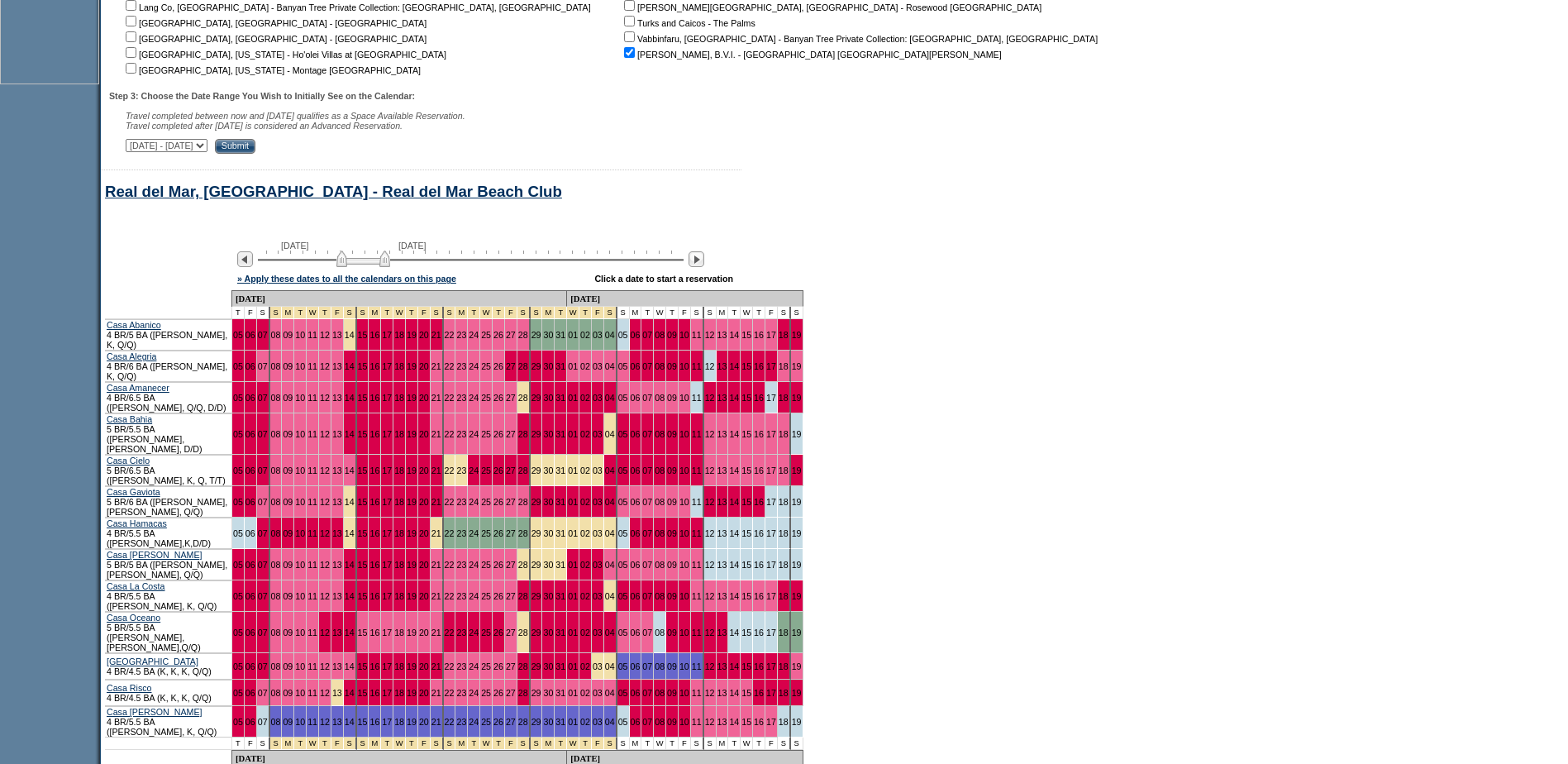
drag, startPoint x: 371, startPoint y: 267, endPoint x: 361, endPoint y: 269, distance: 10.2
click at [371, 267] on img at bounding box center [363, 259] width 53 height 17
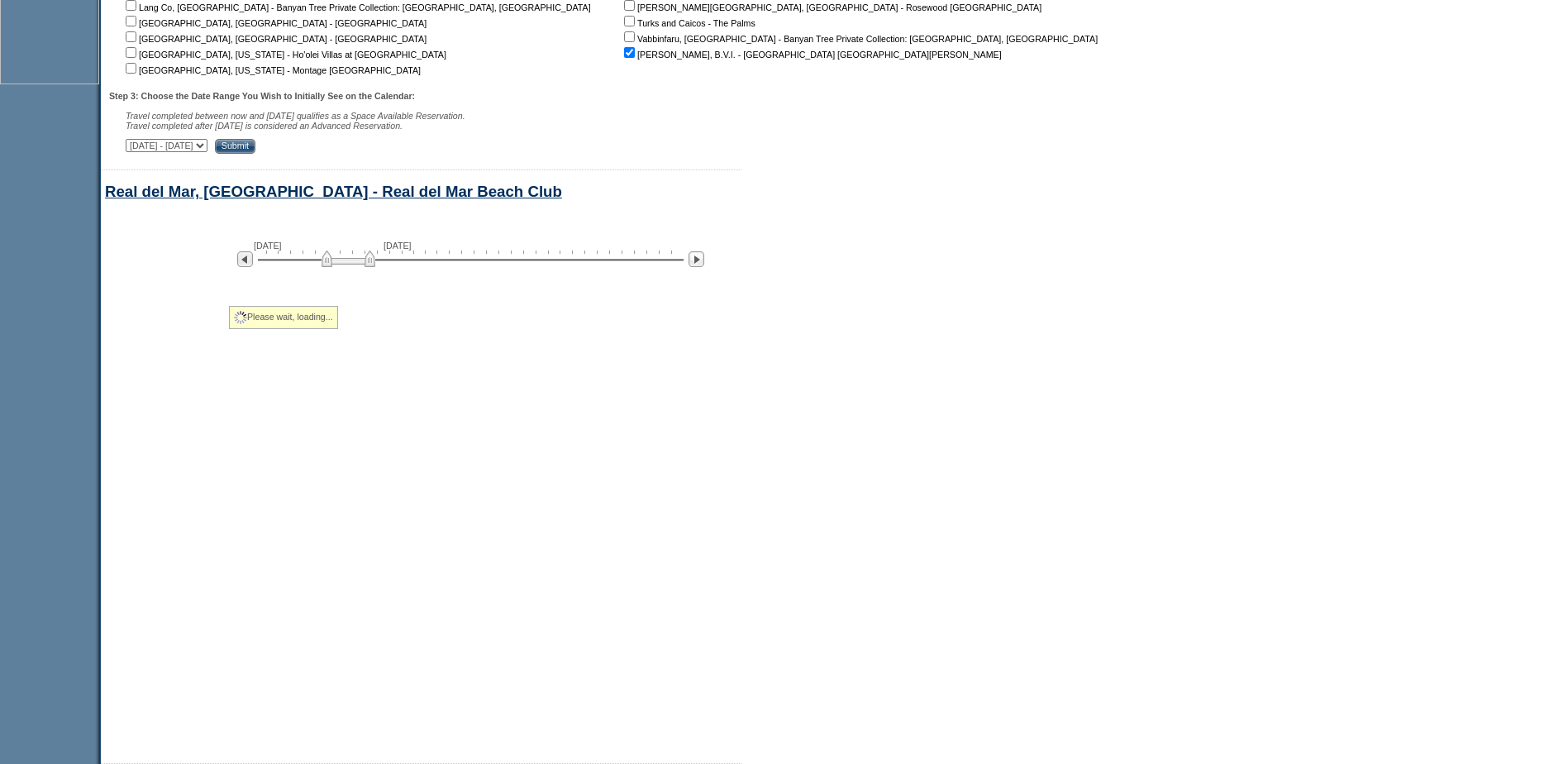
click at [356, 267] on img at bounding box center [348, 259] width 53 height 17
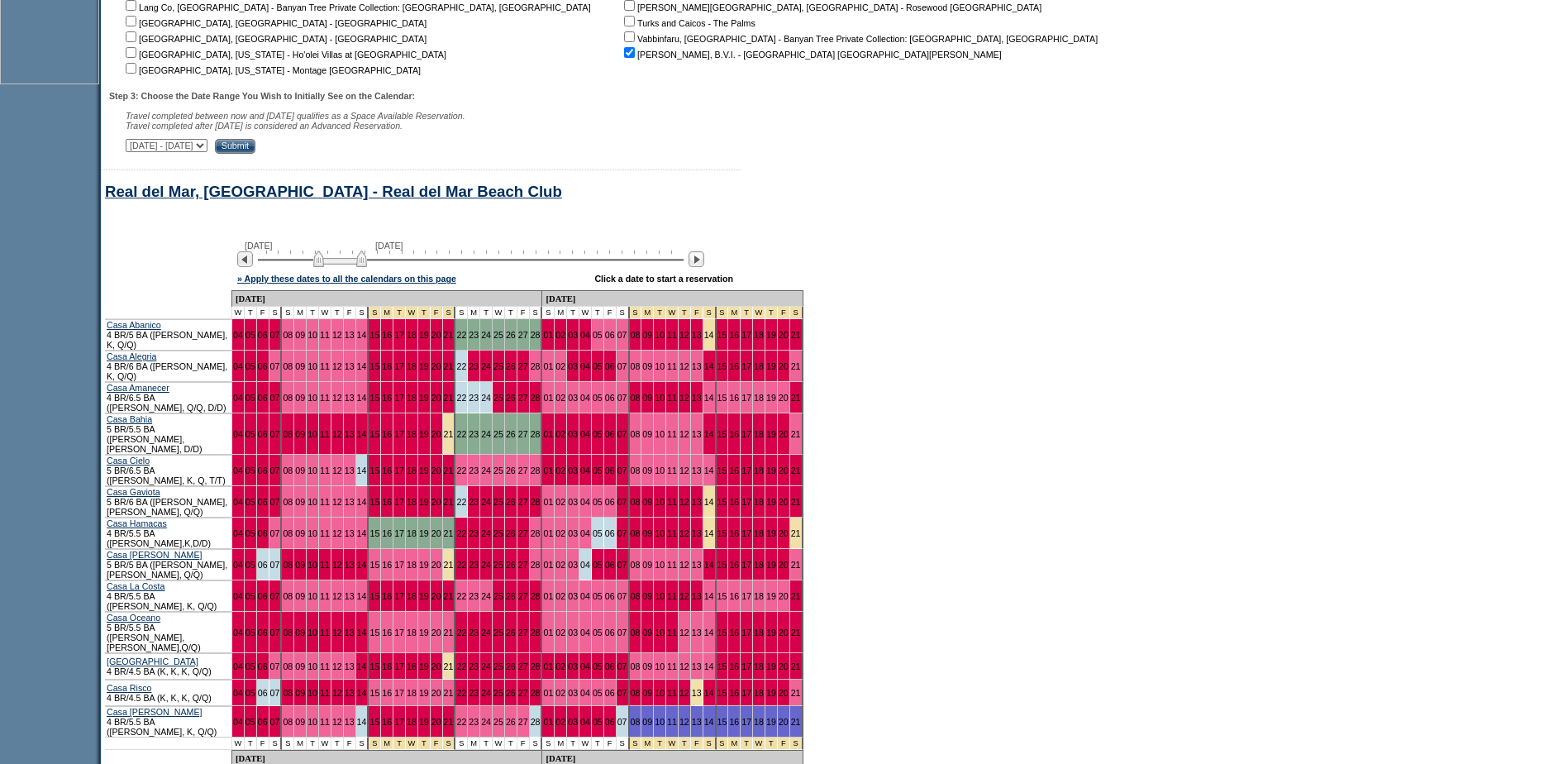
click at [348, 267] on img at bounding box center [340, 259] width 53 height 17
